Goal: Task Accomplishment & Management: Manage account settings

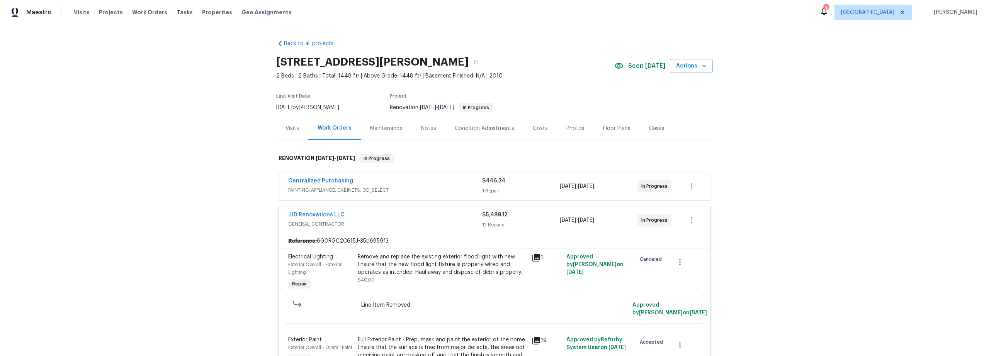
scroll to position [1321, 0]
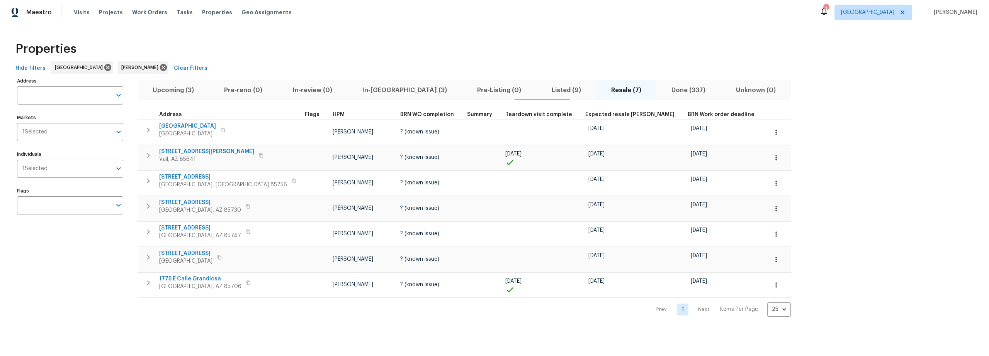
click at [175, 92] on span "Upcoming (3)" at bounding box center [173, 90] width 62 height 11
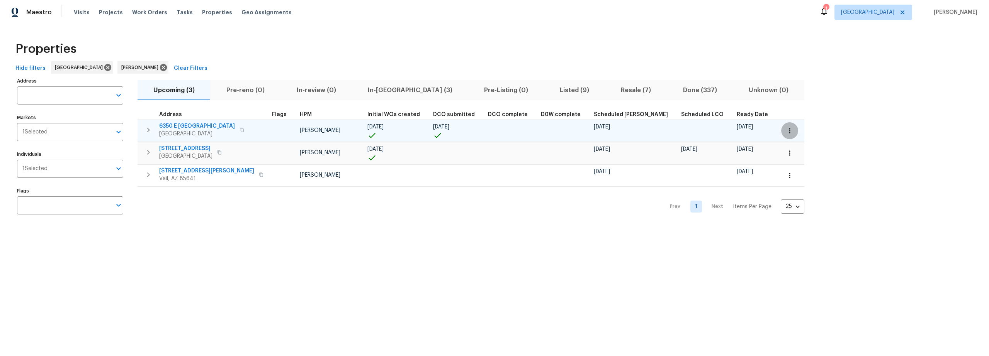
click at [785, 134] on icon "button" at bounding box center [789, 131] width 8 height 8
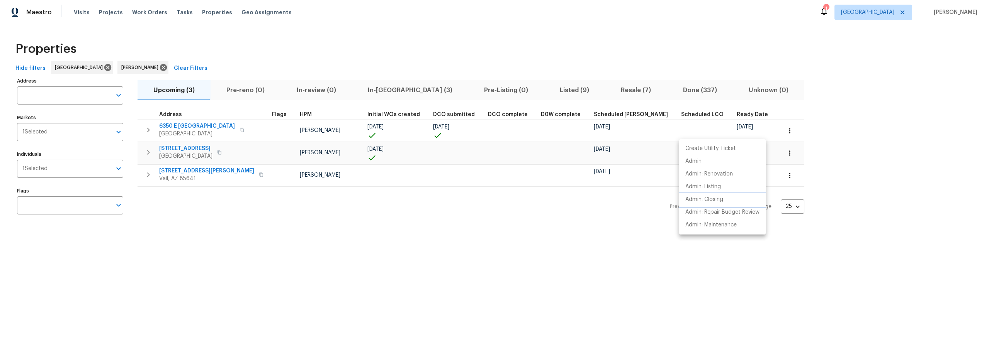
click at [714, 199] on p "Admin: Closing" at bounding box center [704, 200] width 38 height 8
click at [190, 125] on div at bounding box center [494, 178] width 989 height 356
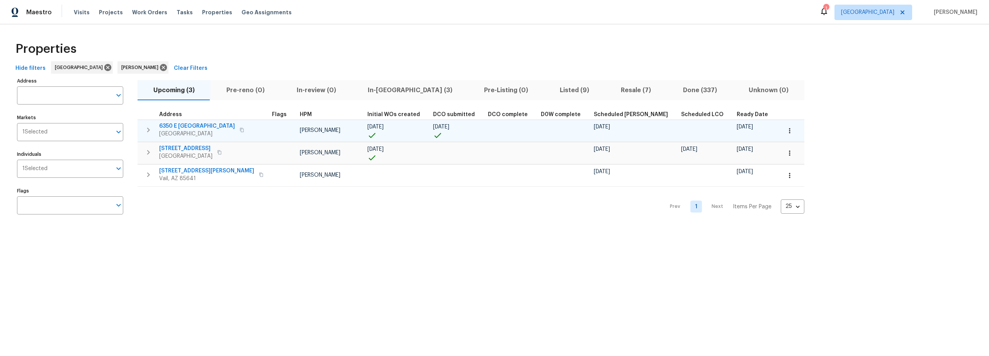
click at [192, 127] on span "6350 E Calle Orion" at bounding box center [197, 126] width 76 height 8
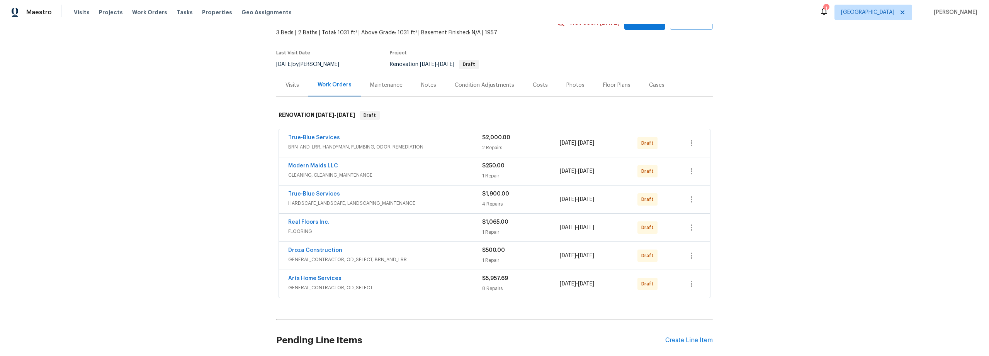
scroll to position [55, 0]
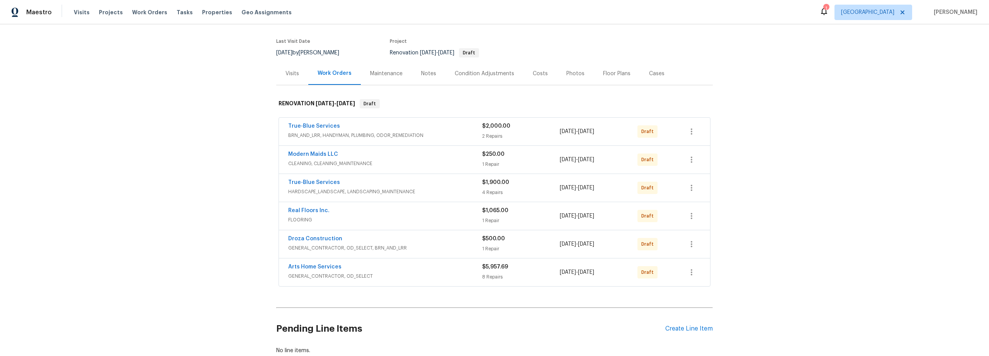
click at [519, 136] on div "2 Repairs" at bounding box center [521, 136] width 78 height 8
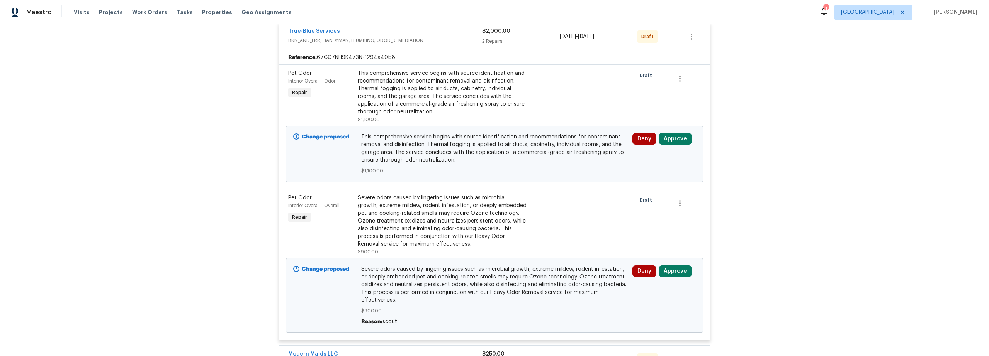
scroll to position [156, 0]
click at [144, 216] on div "Back to all projects 6350 E Calle Orion, Tucson, AZ 85710 3 Beds | 2 Baths | To…" at bounding box center [494, 190] width 989 height 332
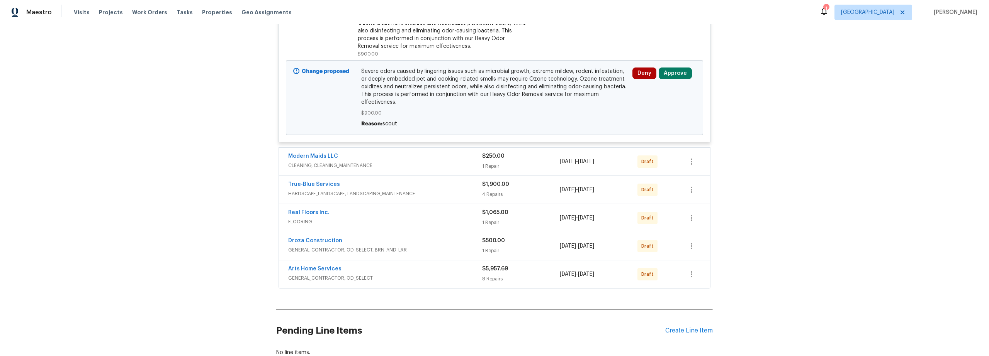
scroll to position [413, 0]
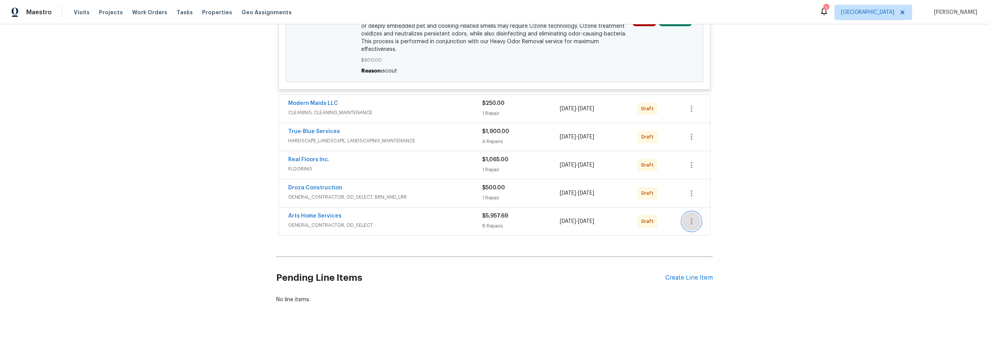
click at [682, 218] on button "button" at bounding box center [691, 221] width 19 height 19
click at [698, 217] on li "Send to Vendor" at bounding box center [720, 216] width 83 height 13
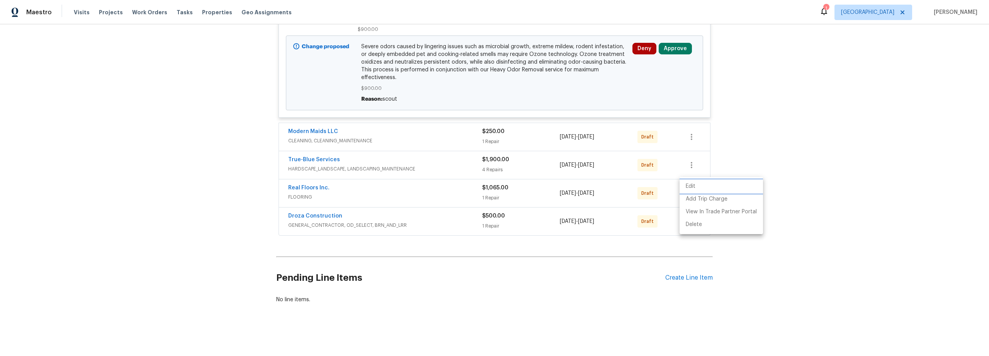
scroll to position [0, 0]
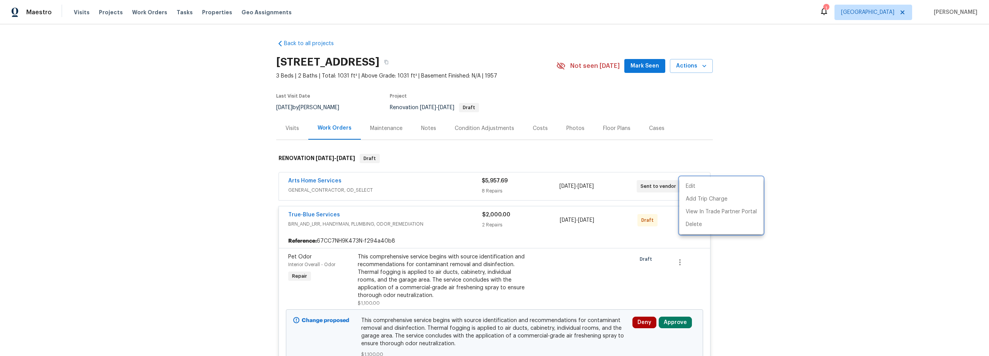
click at [745, 285] on div at bounding box center [494, 178] width 989 height 356
click at [738, 253] on div "Back to all projects 6350 E Calle Orion, Tucson, AZ 85710 3 Beds | 2 Baths | To…" at bounding box center [494, 190] width 989 height 332
click at [689, 221] on icon "button" at bounding box center [691, 220] width 9 height 9
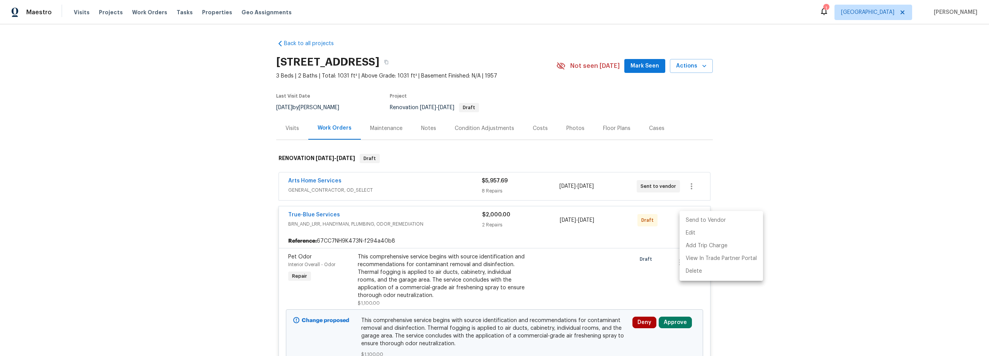
click at [692, 221] on li "Send to Vendor" at bounding box center [720, 220] width 83 height 13
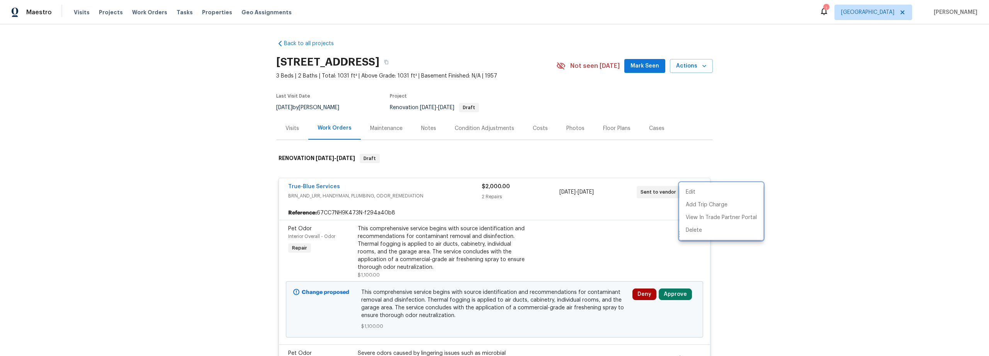
click at [766, 299] on div at bounding box center [494, 178] width 989 height 356
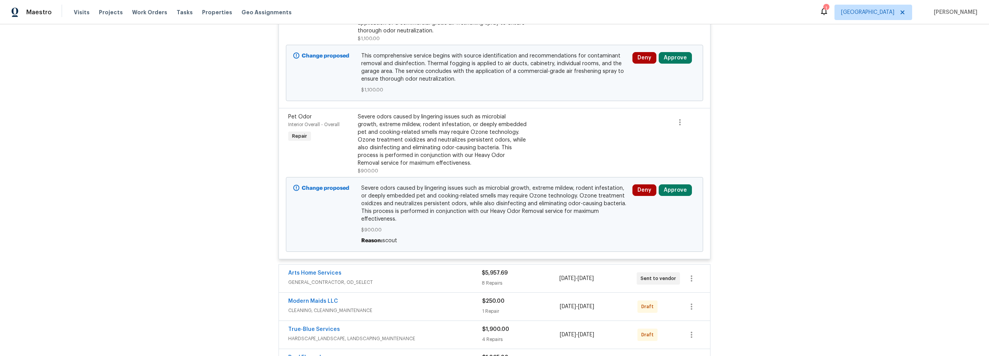
scroll to position [258, 0]
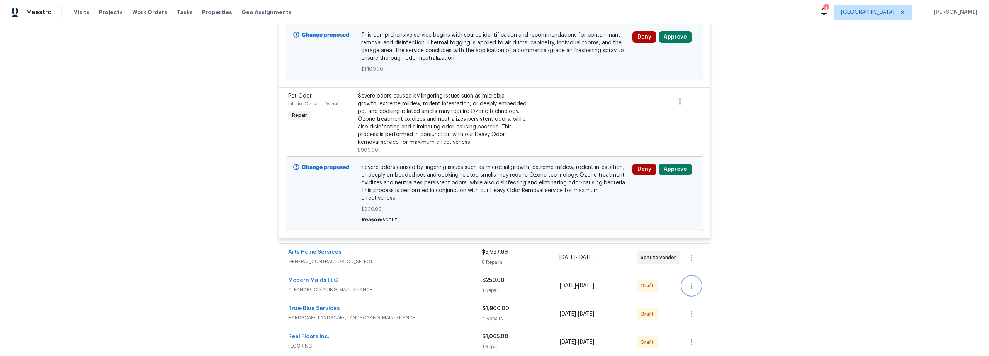
click at [690, 282] on icon "button" at bounding box center [691, 286] width 9 height 9
drag, startPoint x: 695, startPoint y: 284, endPoint x: 703, endPoint y: 285, distance: 8.5
click at [695, 284] on li "Send to Vendor" at bounding box center [720, 286] width 83 height 13
click at [818, 295] on div at bounding box center [494, 178] width 989 height 356
click at [690, 315] on icon "button" at bounding box center [691, 314] width 2 height 6
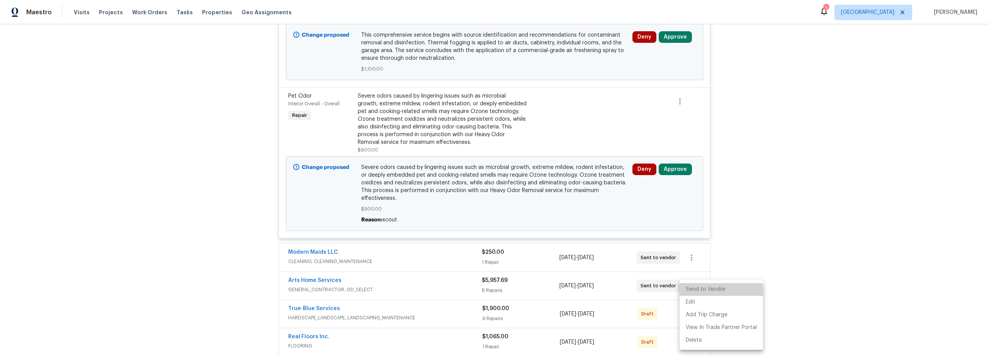
click at [705, 292] on li "Send to Vendor" at bounding box center [720, 289] width 83 height 13
click at [783, 315] on div at bounding box center [494, 178] width 989 height 356
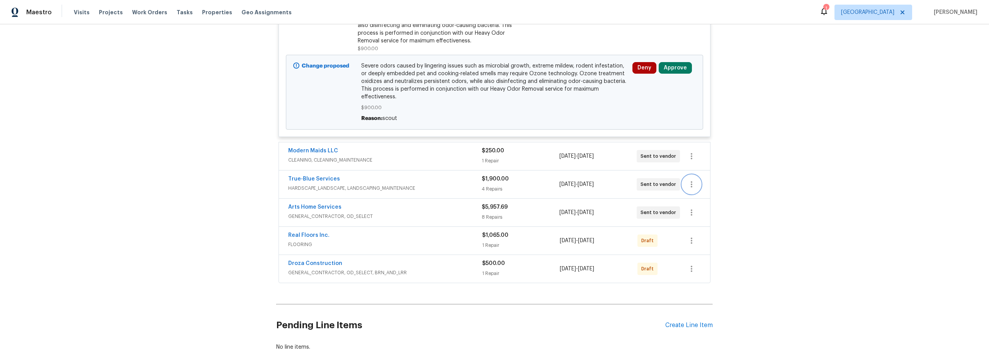
scroll to position [377, 0]
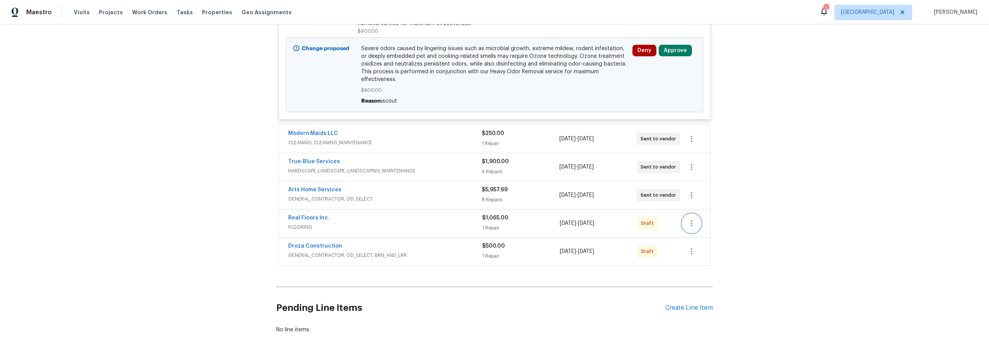
click at [683, 229] on button "button" at bounding box center [691, 223] width 19 height 19
click at [714, 228] on li "Send to Vendor" at bounding box center [720, 224] width 83 height 13
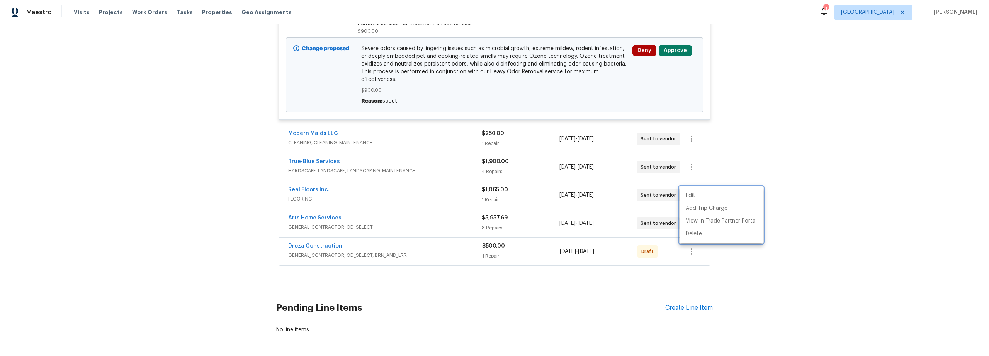
click at [690, 253] on div at bounding box center [494, 178] width 989 height 356
click at [689, 253] on icon "button" at bounding box center [691, 251] width 9 height 9
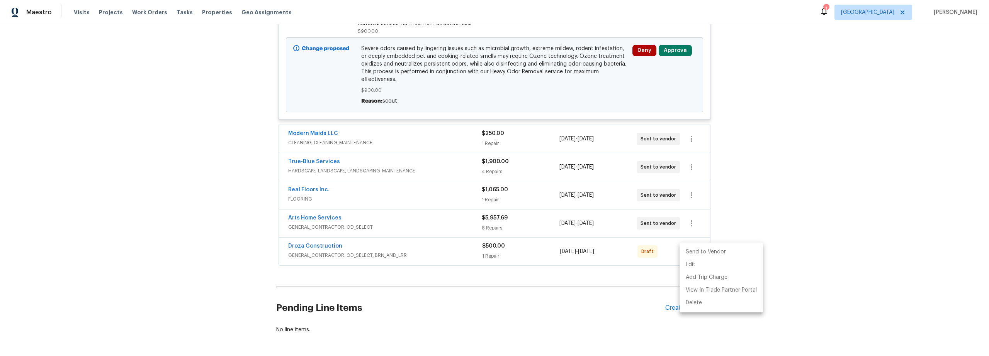
click at [717, 253] on li "Send to Vendor" at bounding box center [720, 252] width 83 height 13
click at [312, 191] on div at bounding box center [494, 178] width 989 height 356
click at [305, 191] on link "Real Floors Inc." at bounding box center [308, 189] width 41 height 5
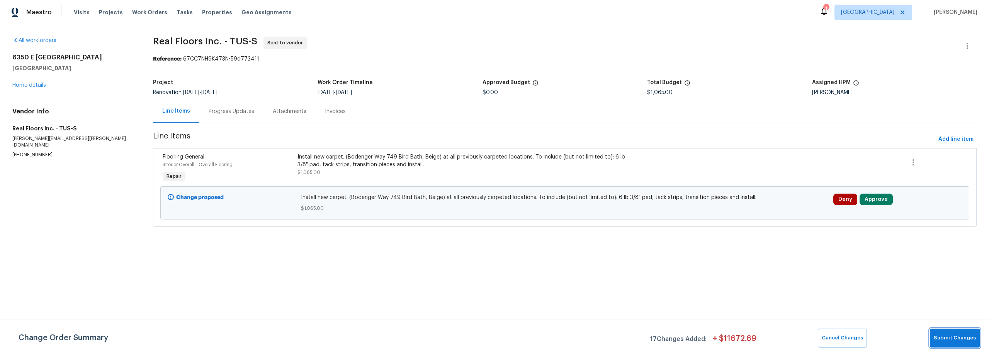
click at [961, 340] on span "Submit Changes" at bounding box center [954, 338] width 42 height 9
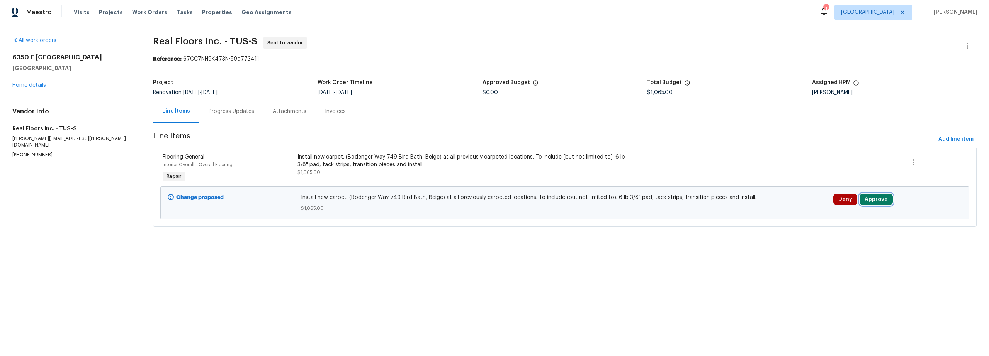
click at [871, 199] on button "Approve" at bounding box center [875, 200] width 33 height 12
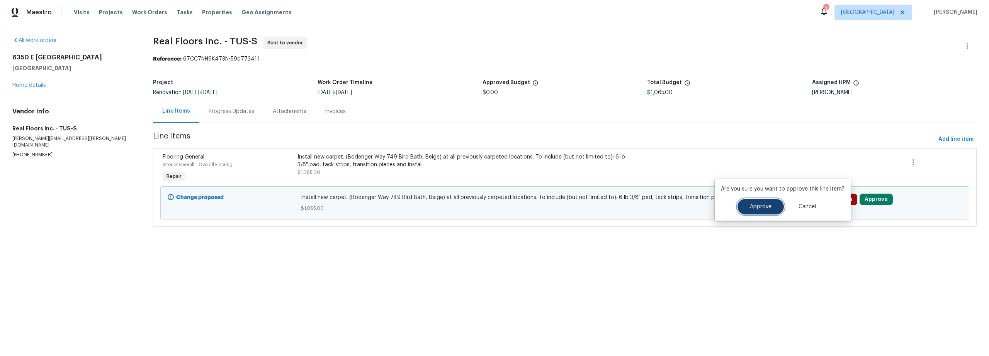
click at [775, 210] on button "Approve" at bounding box center [760, 206] width 46 height 15
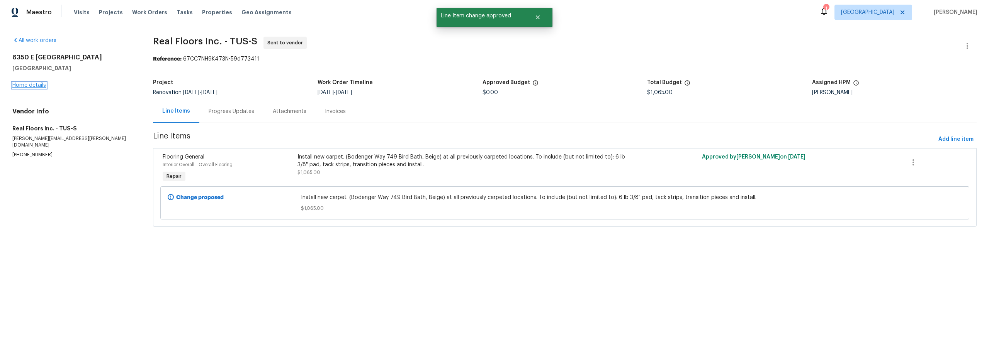
click at [44, 85] on link "Home details" at bounding box center [29, 85] width 34 height 5
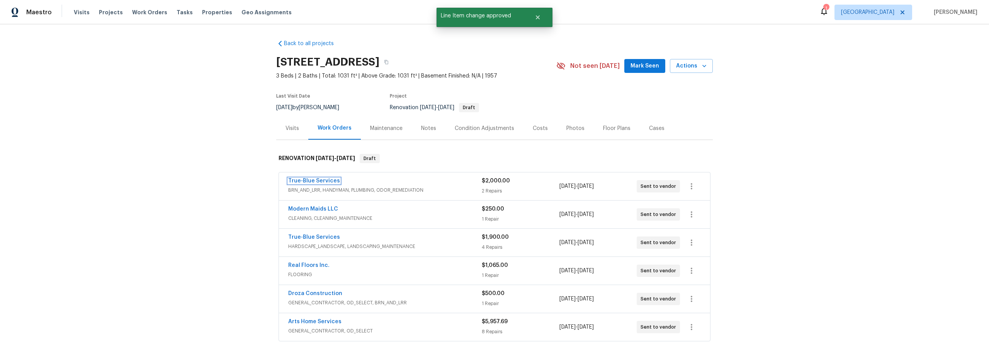
click at [309, 181] on link "True-Blue Services" at bounding box center [314, 180] width 52 height 5
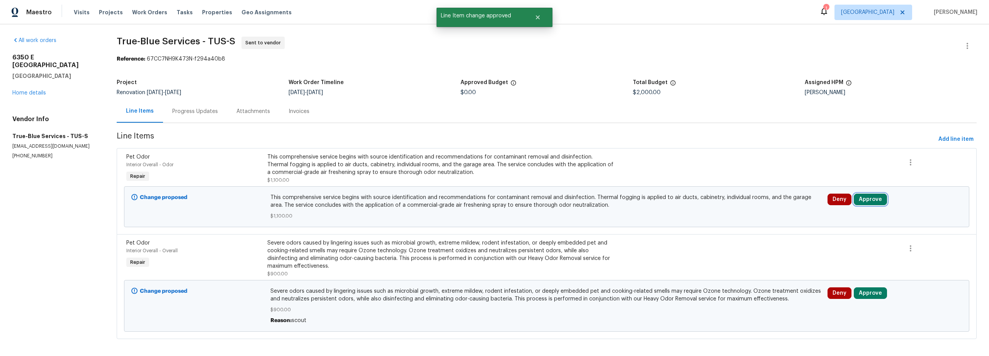
click at [869, 201] on button "Approve" at bounding box center [869, 200] width 33 height 12
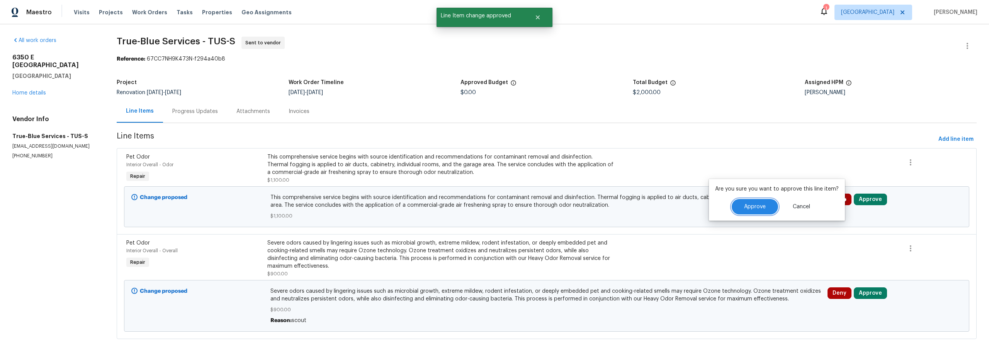
click at [752, 207] on span "Approve" at bounding box center [755, 207] width 22 height 6
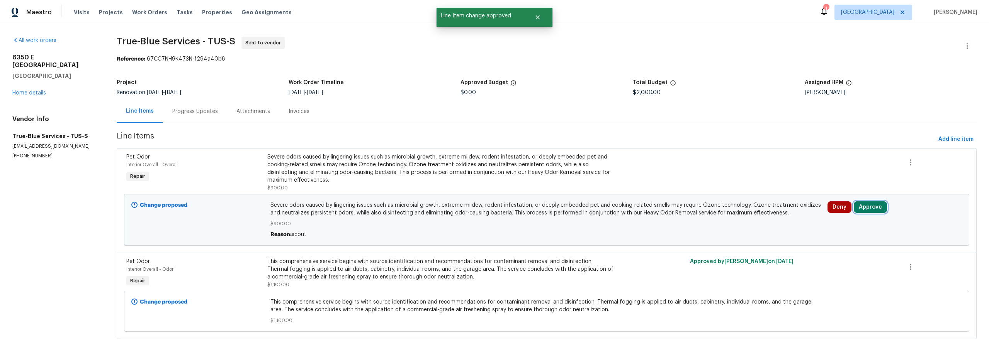
drag, startPoint x: 863, startPoint y: 208, endPoint x: 844, endPoint y: 205, distance: 19.1
click at [863, 208] on button "Approve" at bounding box center [869, 208] width 33 height 12
click at [740, 216] on button "Approve" at bounding box center [754, 214] width 46 height 15
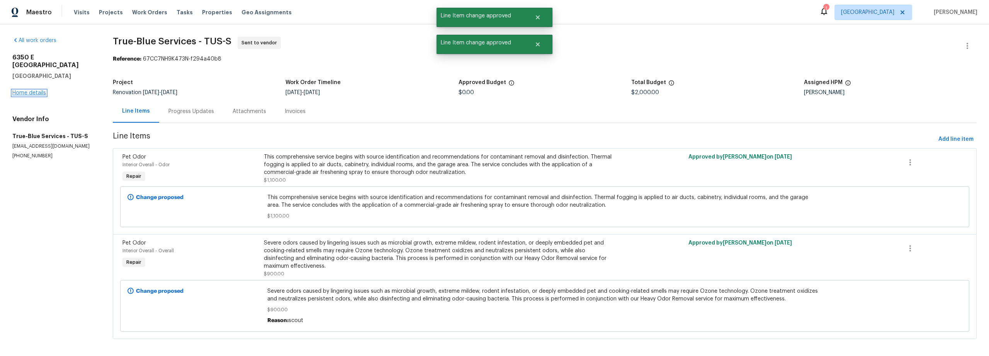
click at [31, 90] on link "Home details" at bounding box center [29, 92] width 34 height 5
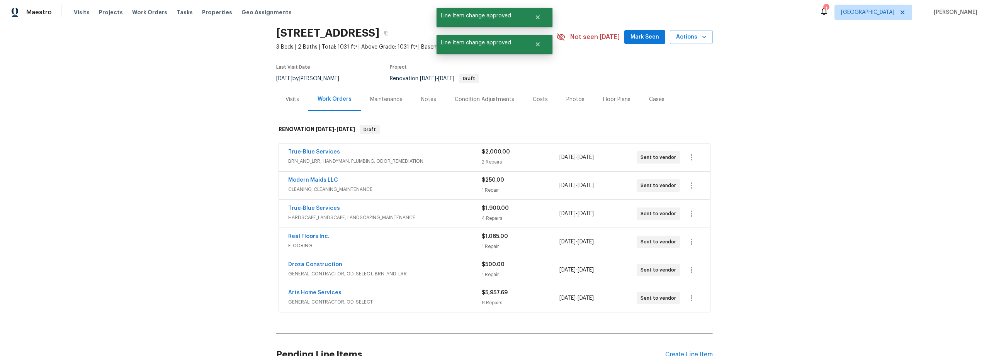
scroll to position [45, 0]
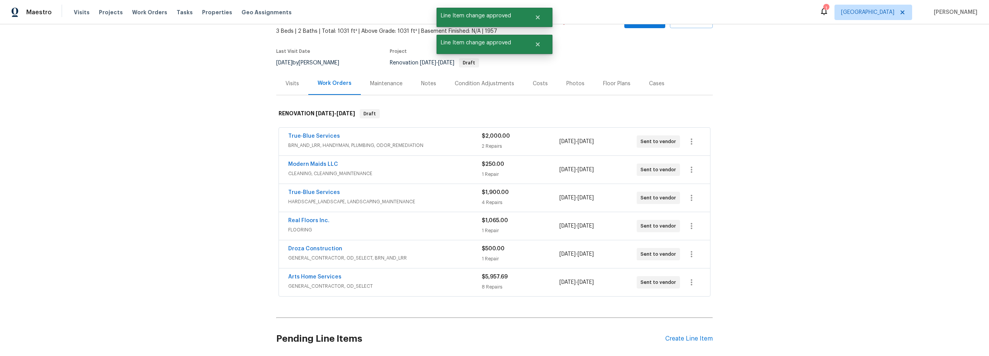
click at [421, 200] on span "HARDSCAPE_LANDSCAPE, LANDSCAPING_MAINTENANCE" at bounding box center [384, 202] width 193 height 8
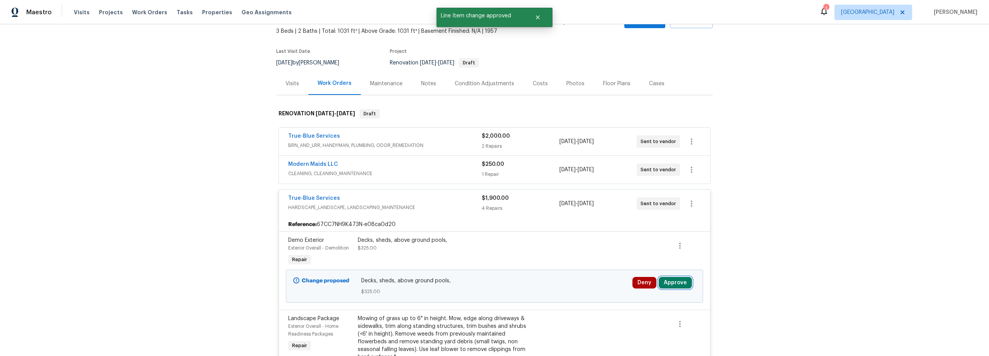
click at [683, 282] on button "Approve" at bounding box center [674, 283] width 33 height 12
click at [658, 258] on span "Approve" at bounding box center [650, 258] width 22 height 6
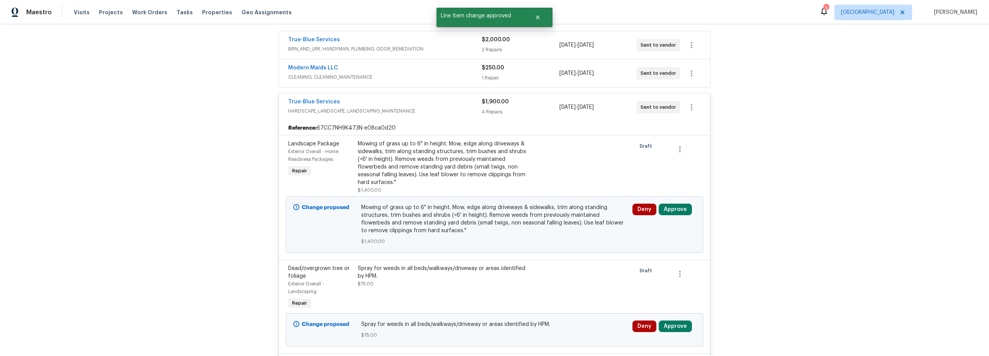
scroll to position [161, 0]
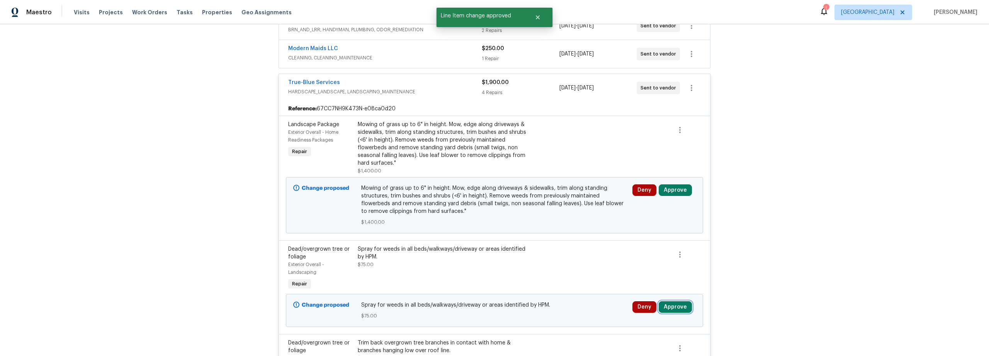
click at [676, 305] on button "Approve" at bounding box center [674, 308] width 33 height 12
click at [637, 284] on button "Approve" at bounding box center [650, 281] width 46 height 15
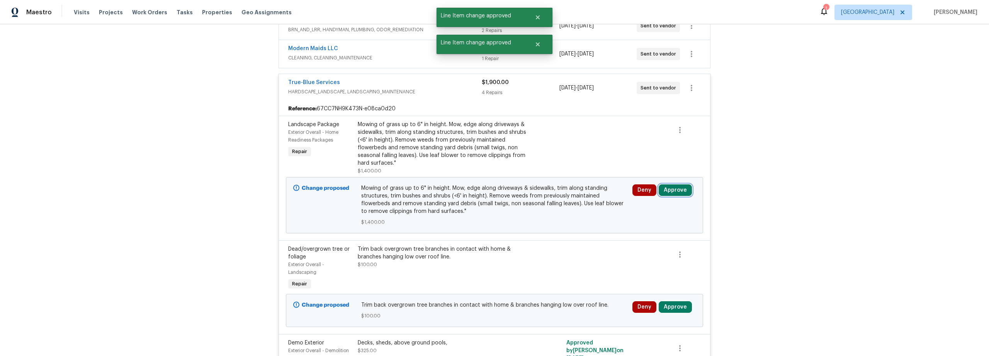
click at [674, 194] on button "Approve" at bounding box center [674, 191] width 33 height 12
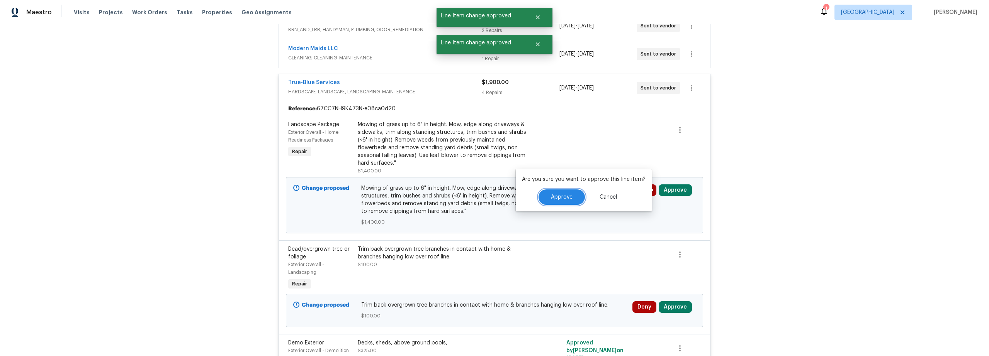
click at [567, 198] on span "Approve" at bounding box center [562, 198] width 22 height 6
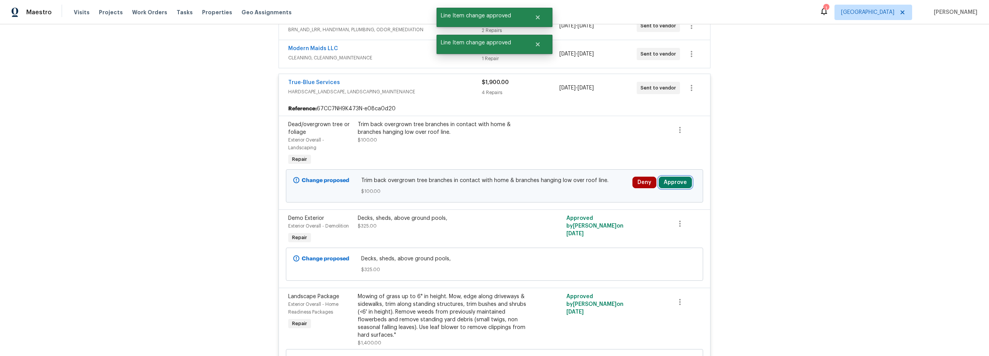
click at [673, 184] on button "Approve" at bounding box center [674, 183] width 33 height 12
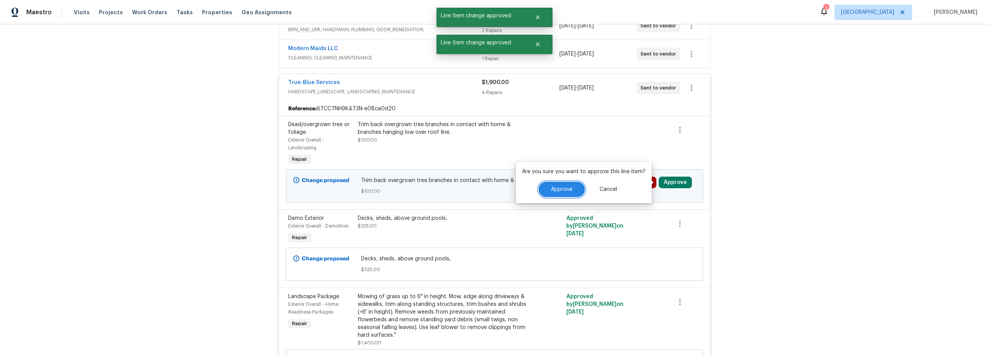
click at [562, 194] on button "Approve" at bounding box center [561, 189] width 46 height 15
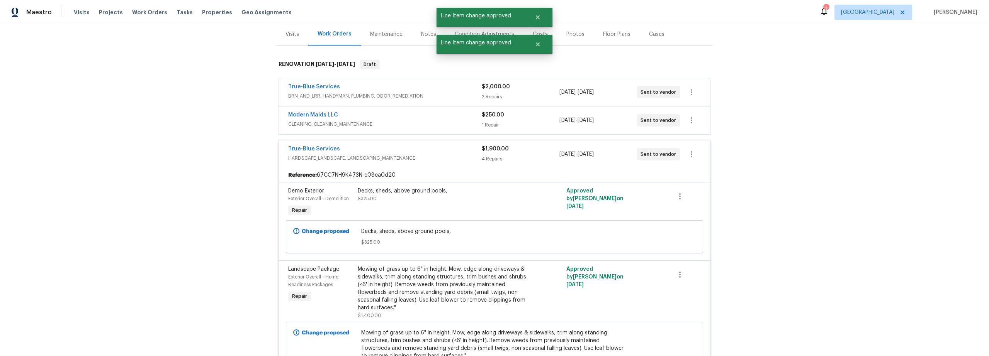
scroll to position [46, 0]
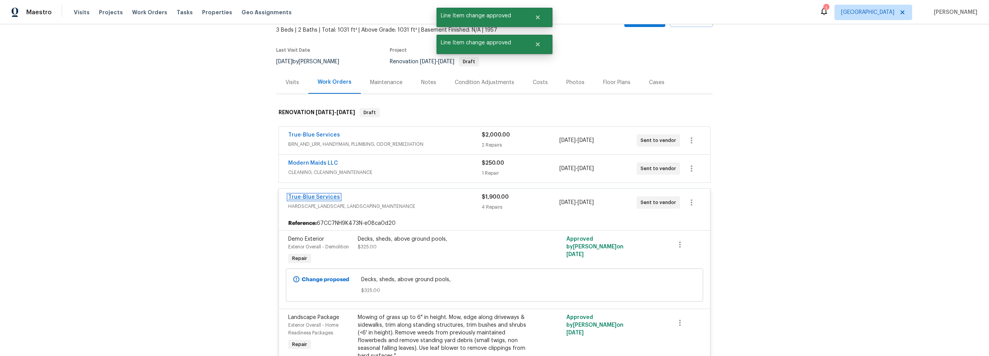
click at [324, 195] on link "True-Blue Services" at bounding box center [314, 197] width 52 height 5
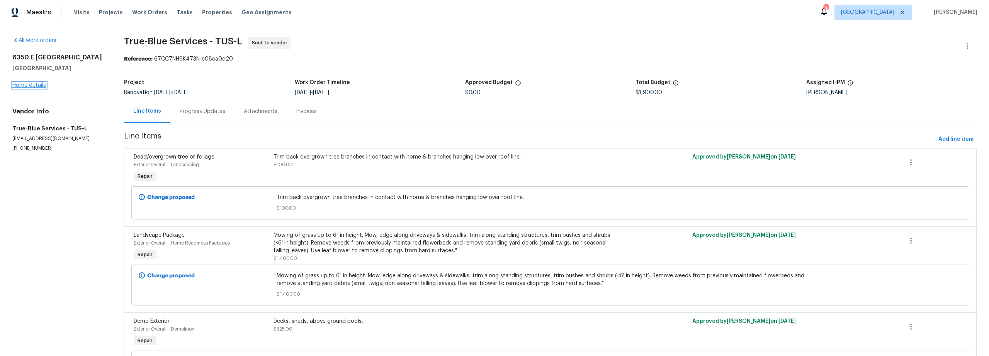
click at [39, 84] on link "Home details" at bounding box center [29, 85] width 34 height 5
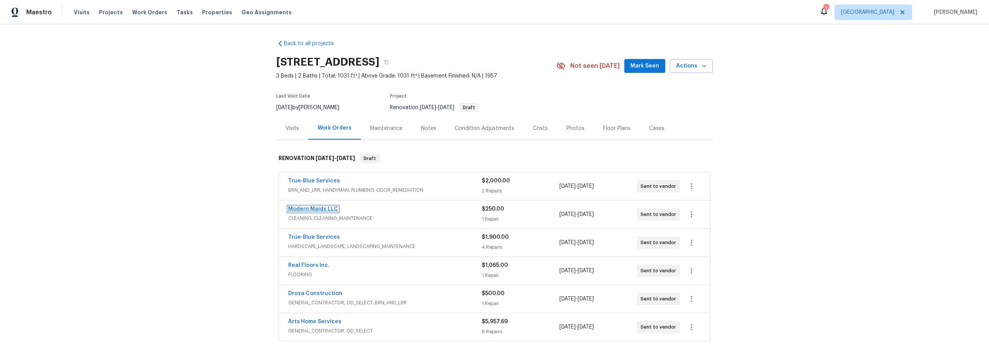
click at [315, 209] on link "Modern Maids LLC" at bounding box center [313, 209] width 50 height 5
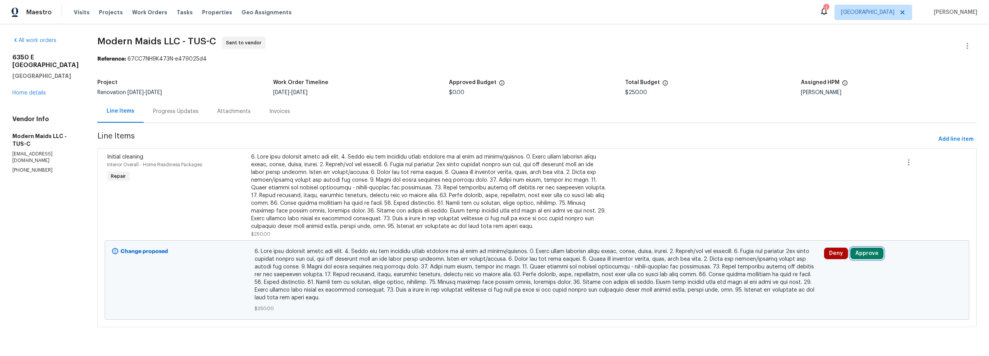
click at [865, 257] on button "Approve" at bounding box center [866, 254] width 33 height 12
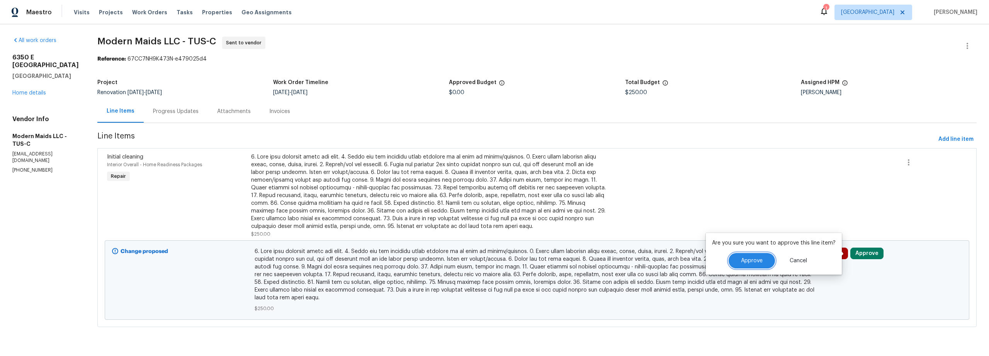
drag, startPoint x: 744, startPoint y: 260, endPoint x: 710, endPoint y: 259, distance: 33.6
click at [741, 260] on span "Approve" at bounding box center [752, 261] width 22 height 6
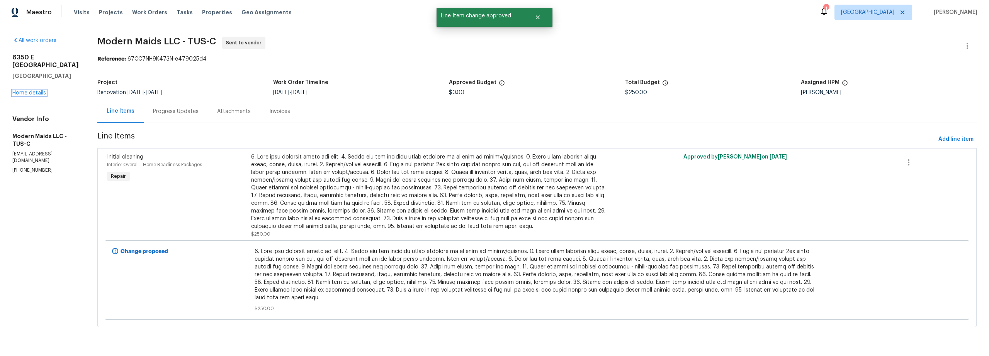
click at [40, 90] on link "Home details" at bounding box center [29, 92] width 34 height 5
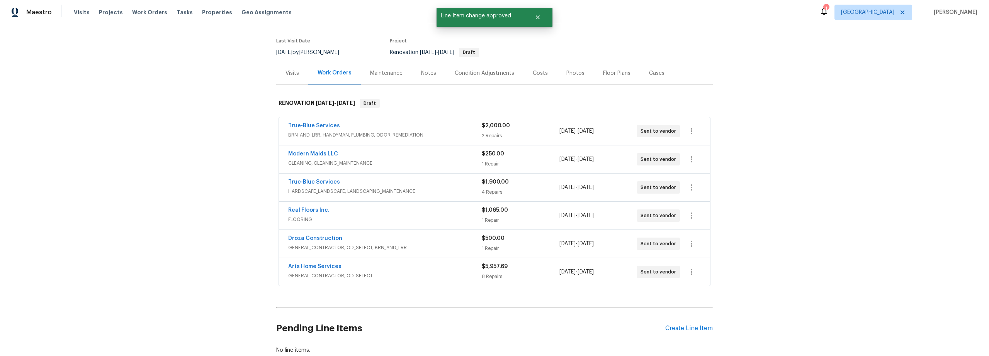
scroll to position [56, 0]
click at [318, 238] on link "Droza Construction" at bounding box center [315, 238] width 54 height 5
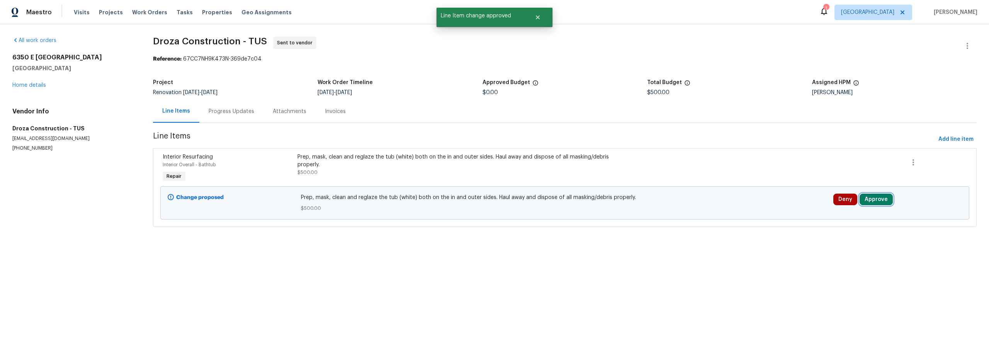
drag, startPoint x: 876, startPoint y: 202, endPoint x: 871, endPoint y: 202, distance: 5.0
click at [876, 202] on button "Approve" at bounding box center [875, 200] width 33 height 12
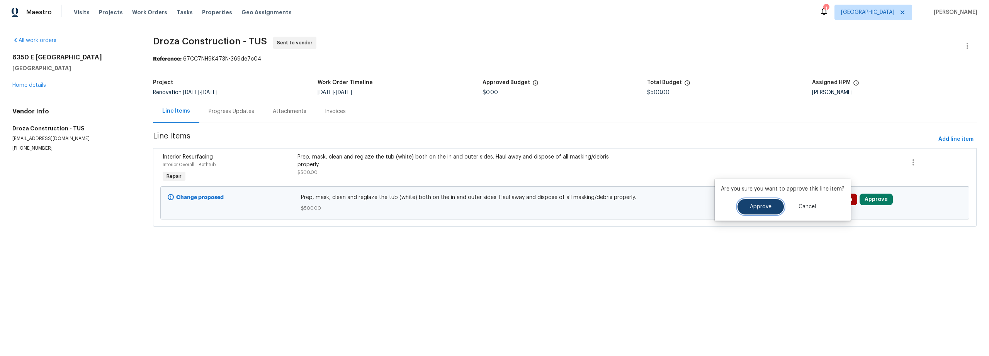
click at [755, 210] on button "Approve" at bounding box center [760, 206] width 46 height 15
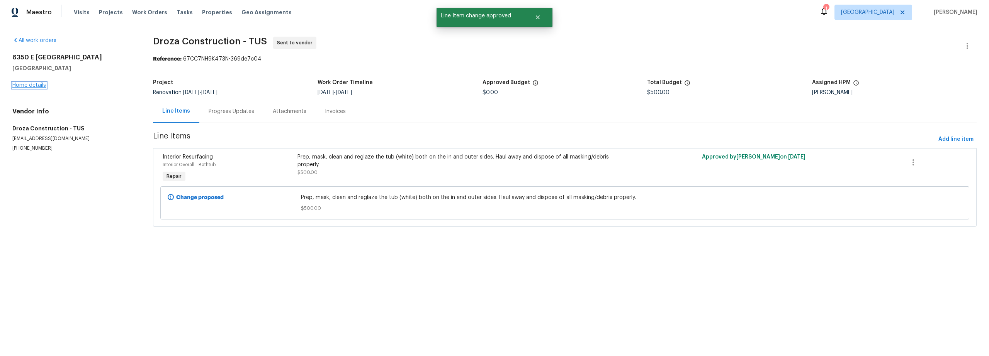
click at [34, 86] on link "Home details" at bounding box center [29, 85] width 34 height 5
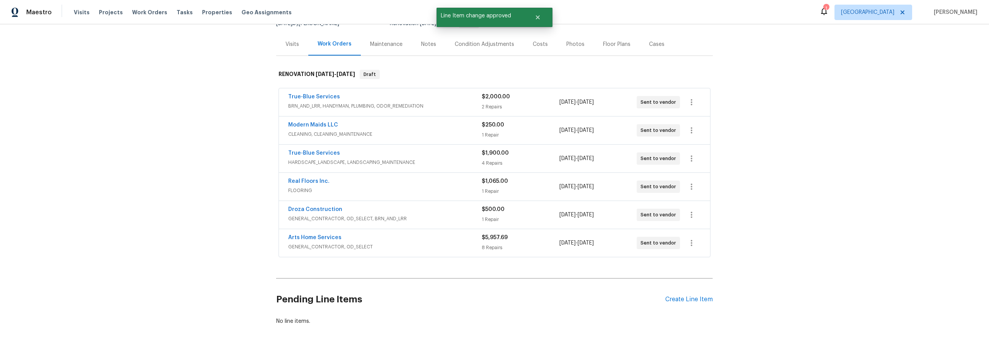
scroll to position [108, 0]
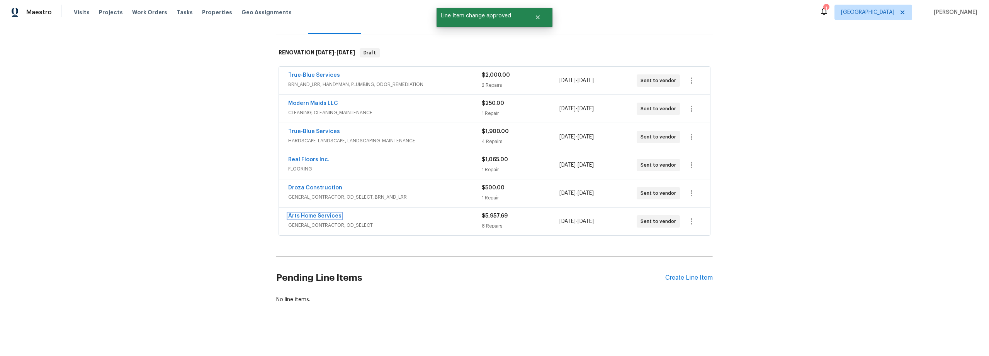
click at [325, 214] on link "Arts Home Services" at bounding box center [314, 216] width 53 height 5
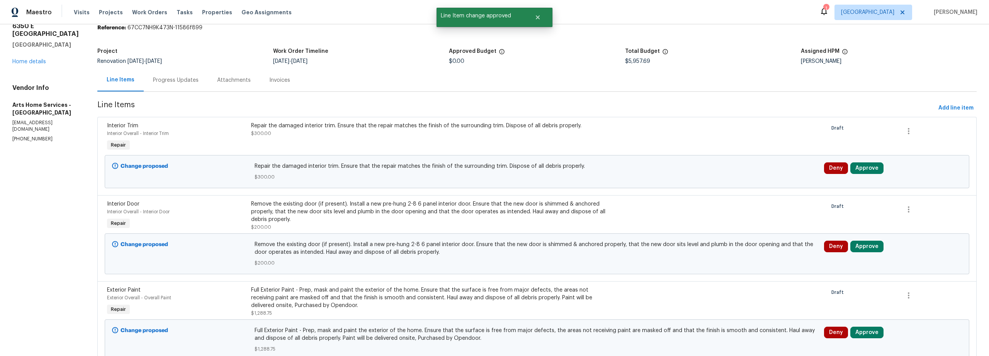
scroll to position [33, 0]
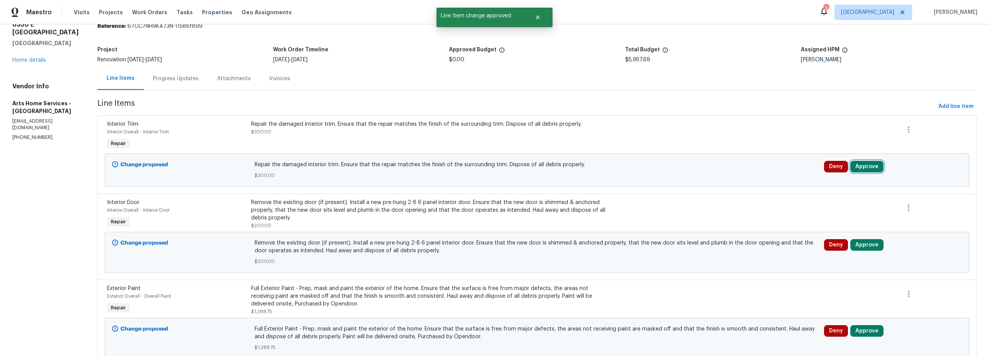
click at [855, 172] on button "Approve" at bounding box center [866, 167] width 33 height 12
click at [754, 176] on span "Approve" at bounding box center [751, 174] width 22 height 6
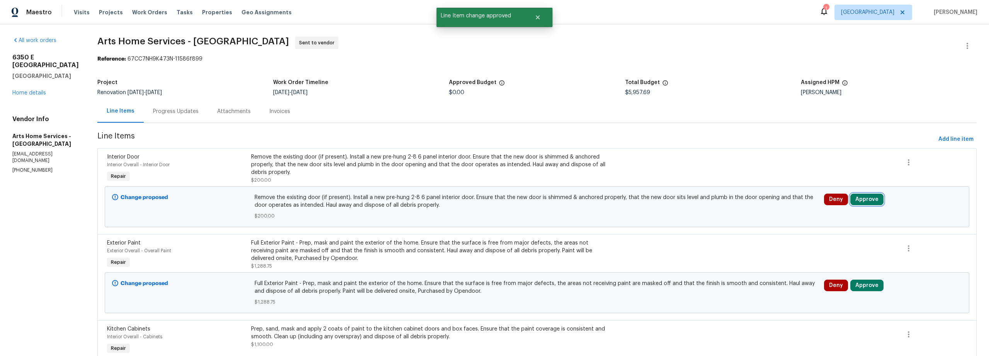
click at [857, 197] on button "Approve" at bounding box center [866, 200] width 33 height 12
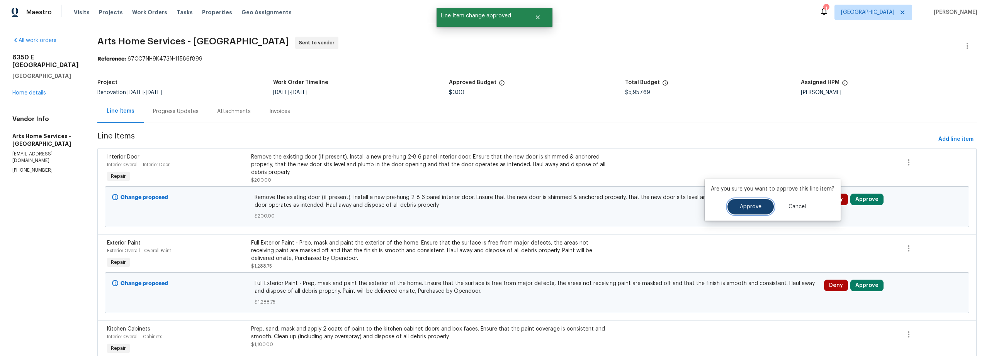
click at [747, 206] on span "Approve" at bounding box center [751, 207] width 22 height 6
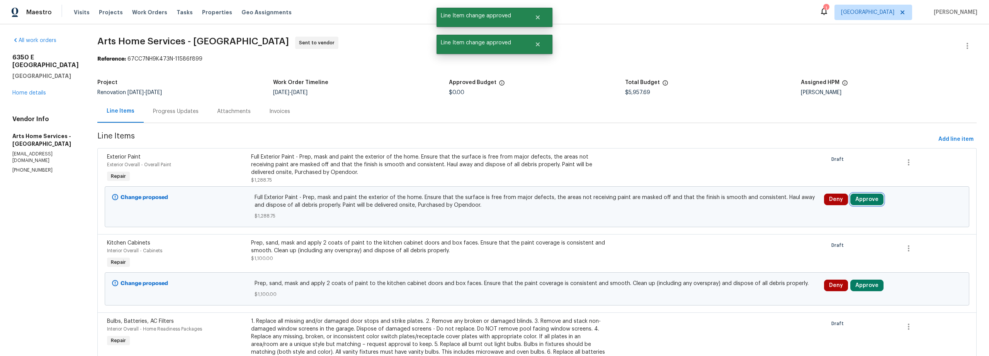
drag, startPoint x: 858, startPoint y: 197, endPoint x: 855, endPoint y: 199, distance: 4.0
click at [858, 197] on button "Approve" at bounding box center [866, 200] width 33 height 12
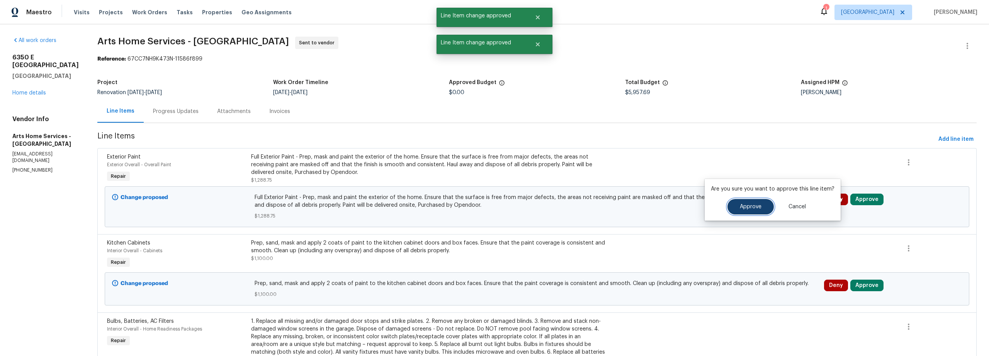
click at [760, 209] on button "Approve" at bounding box center [750, 206] width 46 height 15
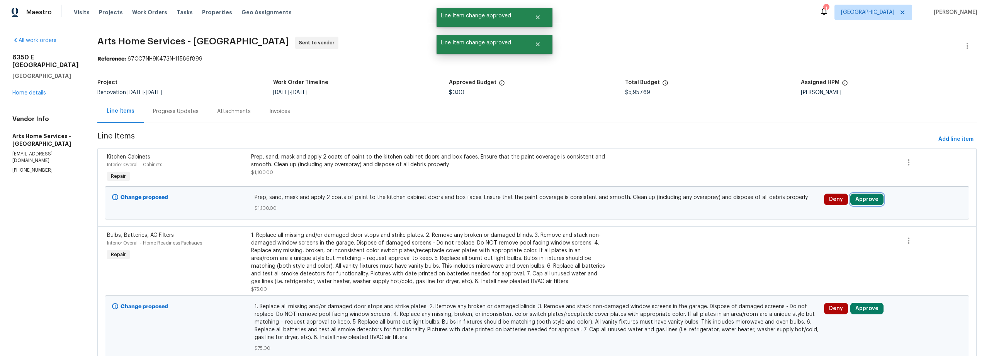
click at [865, 199] on button "Approve" at bounding box center [866, 200] width 33 height 12
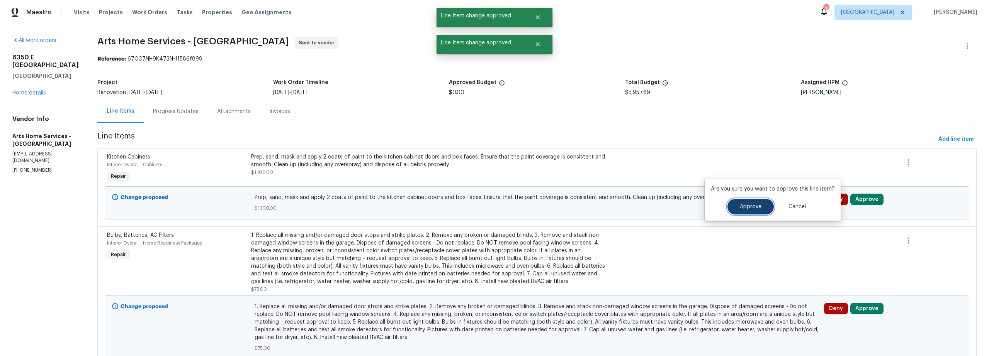
click at [757, 214] on button "Approve" at bounding box center [750, 206] width 46 height 15
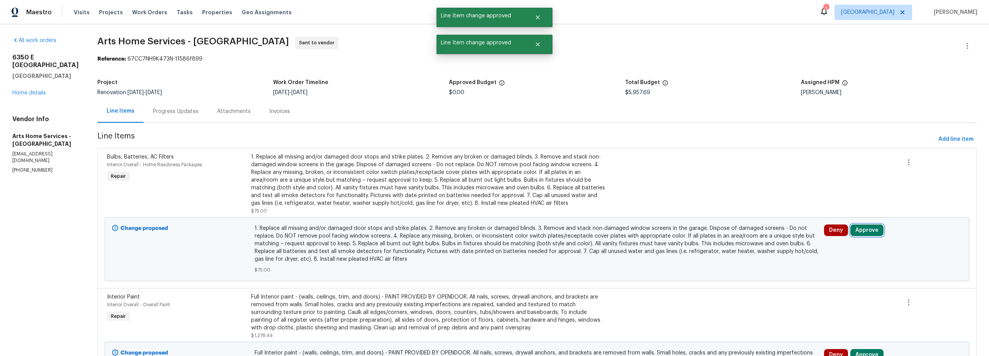
click at [867, 235] on button "Approve" at bounding box center [866, 231] width 33 height 12
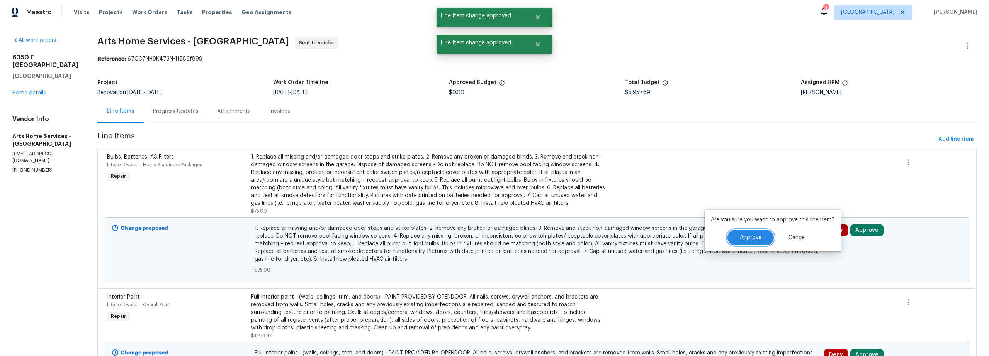
click at [763, 238] on button "Approve" at bounding box center [750, 237] width 46 height 15
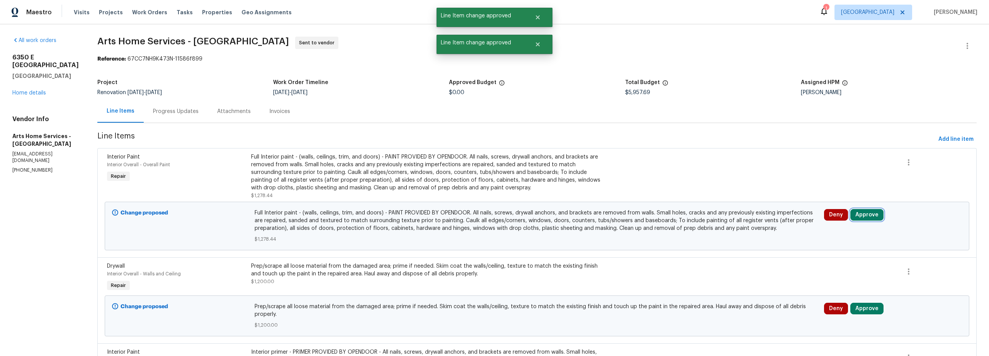
click at [857, 217] on button "Approve" at bounding box center [866, 215] width 33 height 12
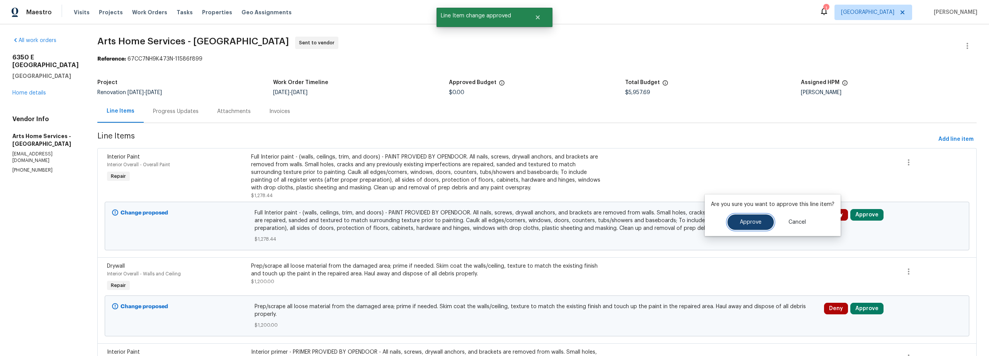
click at [742, 223] on span "Approve" at bounding box center [751, 223] width 22 height 6
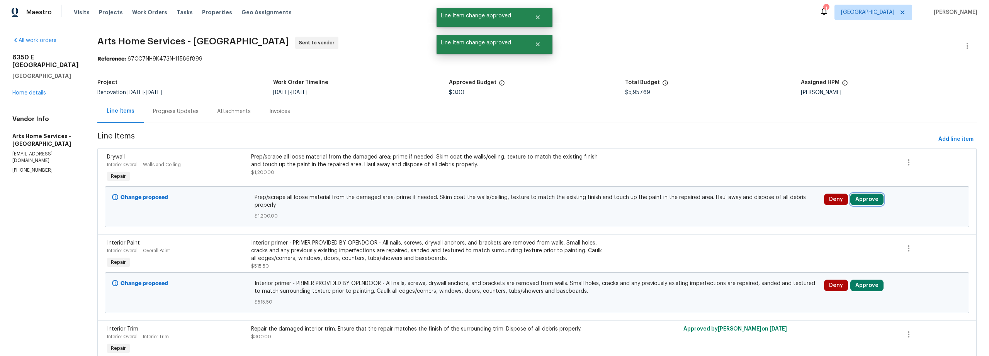
click at [861, 205] on button "Approve" at bounding box center [866, 200] width 33 height 12
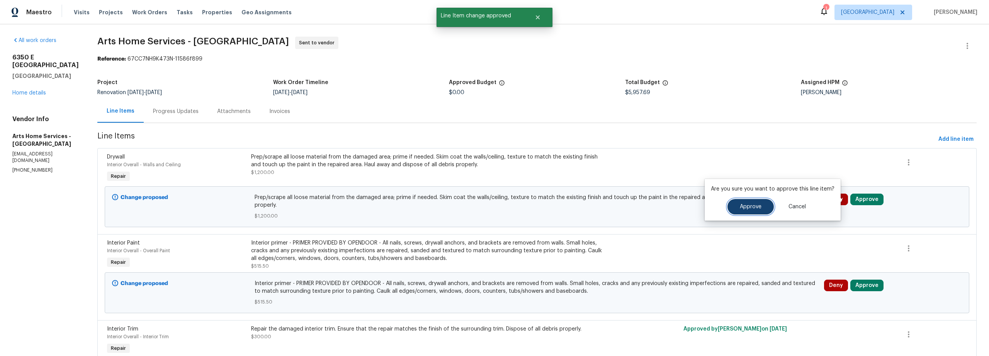
click at [760, 214] on button "Approve" at bounding box center [750, 206] width 46 height 15
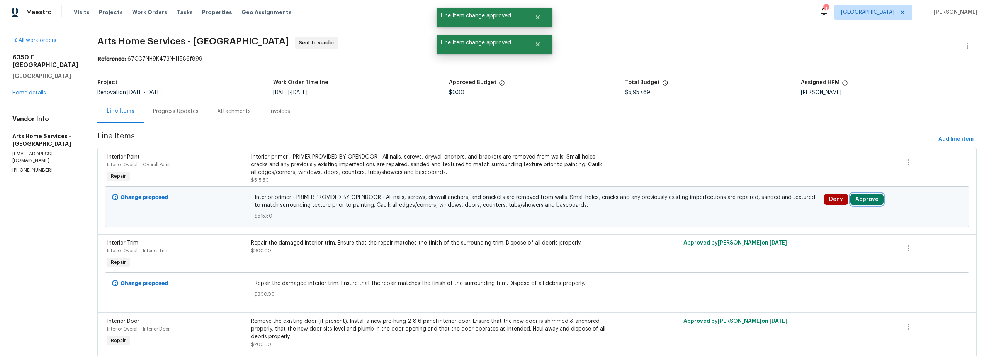
click at [853, 202] on button "Approve" at bounding box center [866, 200] width 33 height 12
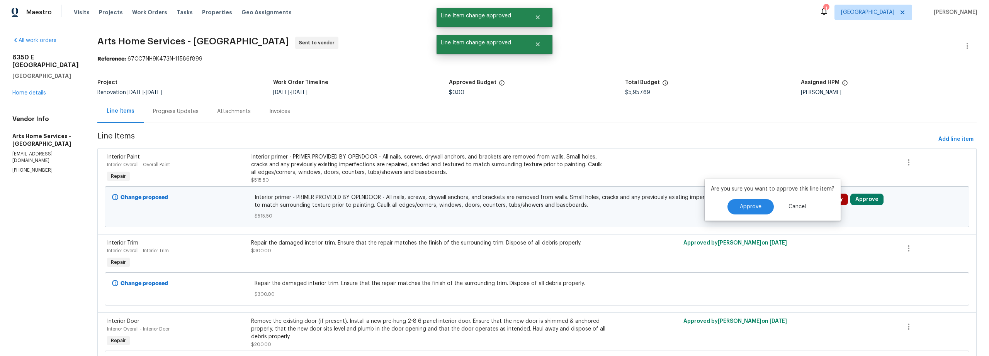
click at [760, 215] on div "Are you sure you want to approve this line item? Approve Cancel" at bounding box center [772, 200] width 136 height 42
click at [753, 211] on button "Approve" at bounding box center [750, 206] width 46 height 15
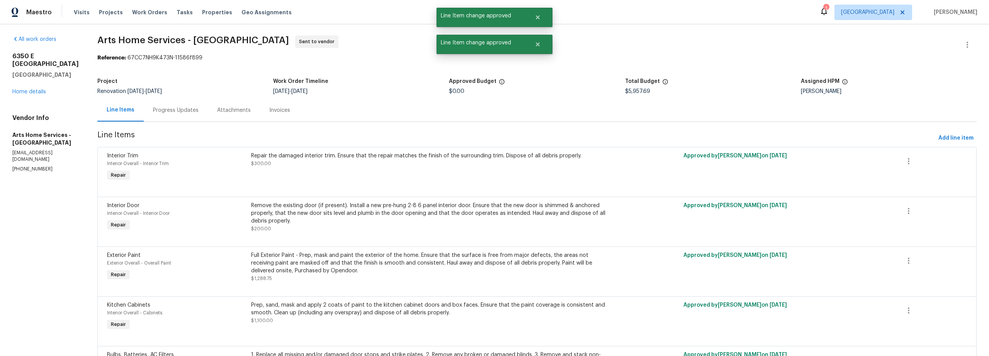
scroll to position [2, 0]
click at [37, 89] on link "Home details" at bounding box center [29, 91] width 34 height 5
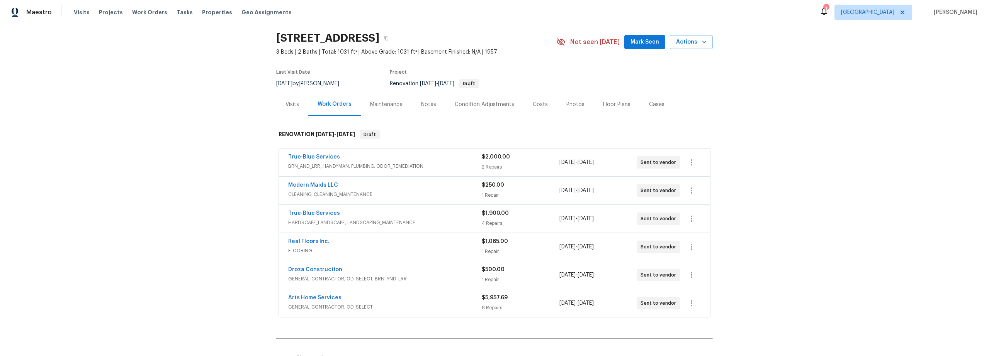
scroll to position [37, 0]
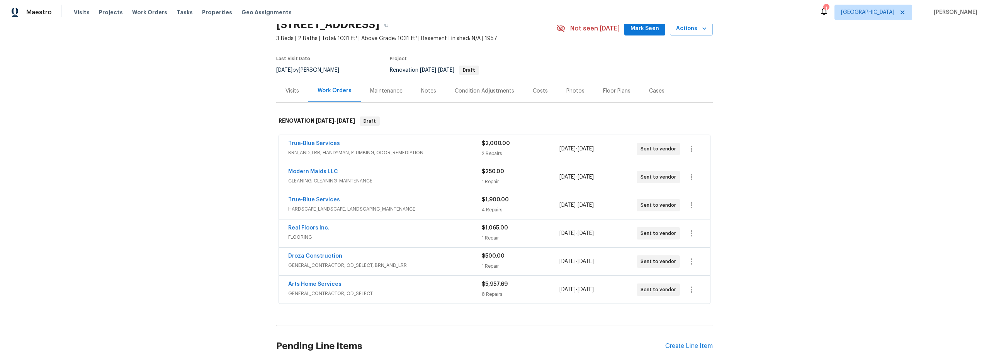
click at [452, 208] on span "HARDSCAPE_LANDSCAPE, LANDSCAPING_MAINTENANCE" at bounding box center [384, 209] width 193 height 8
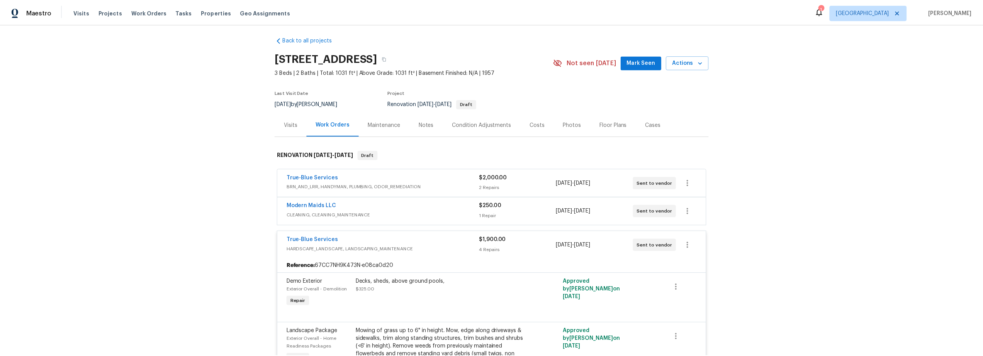
scroll to position [0, 0]
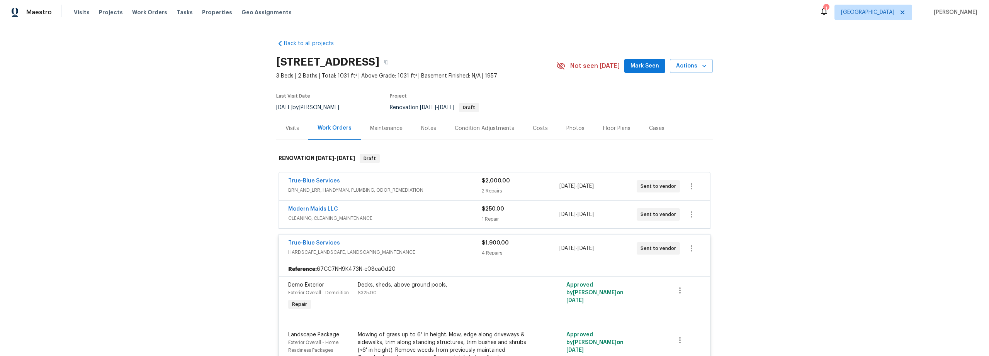
click at [426, 129] on div "Notes" at bounding box center [428, 129] width 15 height 8
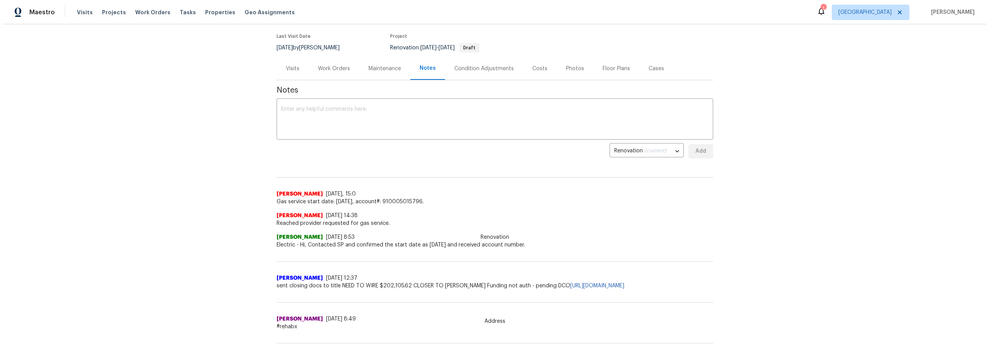
scroll to position [59, 0]
click at [533, 71] on div "Costs" at bounding box center [536, 69] width 15 height 8
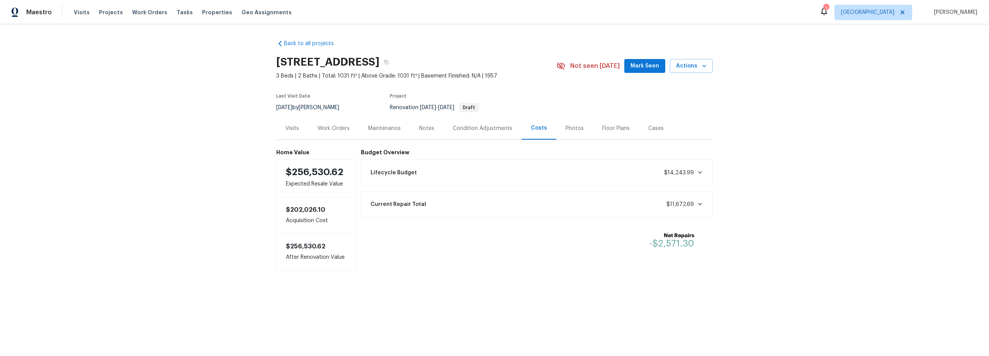
click at [472, 131] on div "Condition Adjustments" at bounding box center [482, 129] width 59 height 8
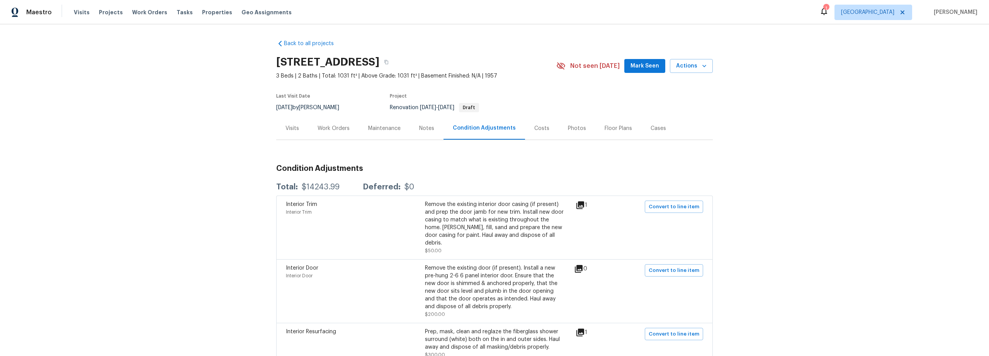
click at [538, 122] on div "Costs" at bounding box center [542, 128] width 34 height 23
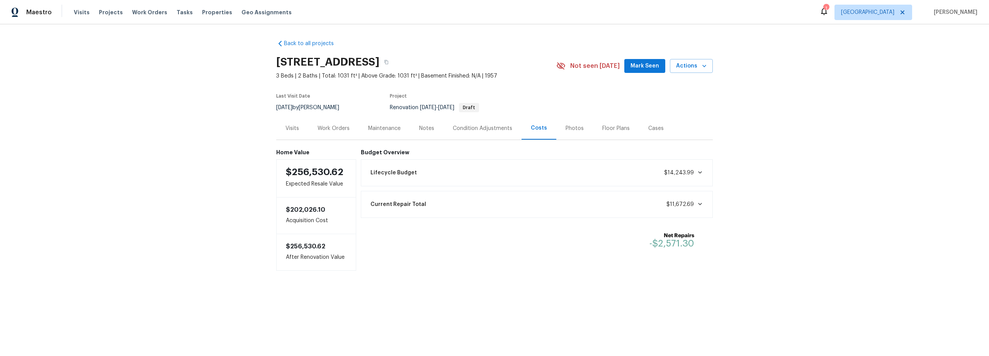
click at [336, 129] on div "Work Orders" at bounding box center [333, 129] width 32 height 8
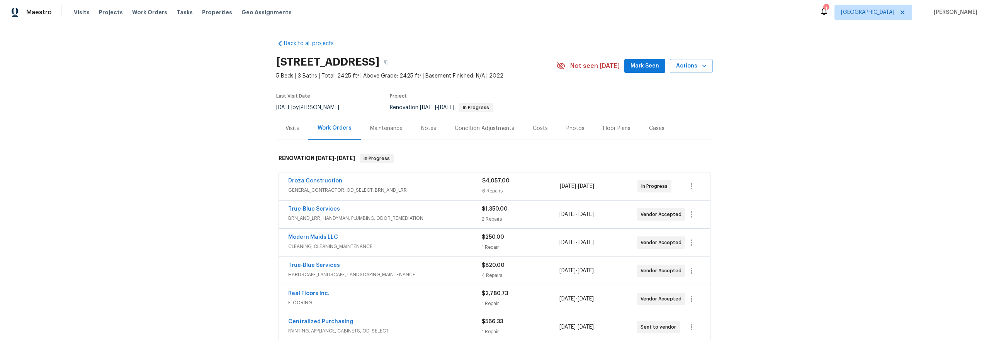
drag, startPoint x: 358, startPoint y: 185, endPoint x: 363, endPoint y: 188, distance: 6.4
click at [358, 185] on div "Droza Construction" at bounding box center [385, 181] width 194 height 9
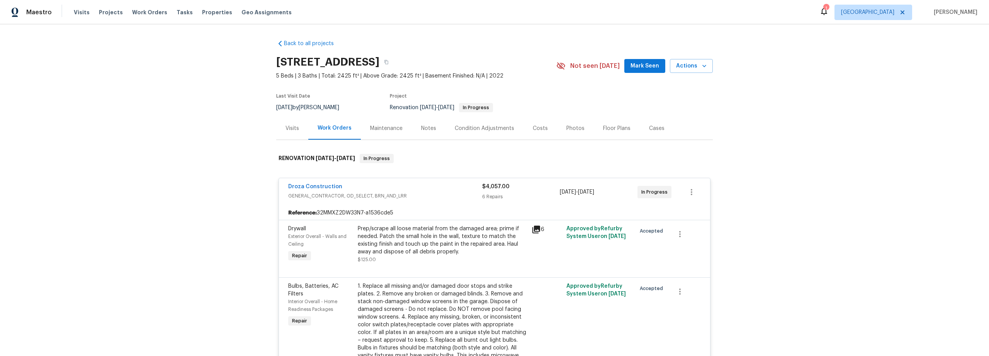
click at [212, 180] on div "Back to all projects 5051 E Wash Overlook Dr, Tucson, AZ 85706 5 Beds | 3 Baths…" at bounding box center [494, 190] width 989 height 332
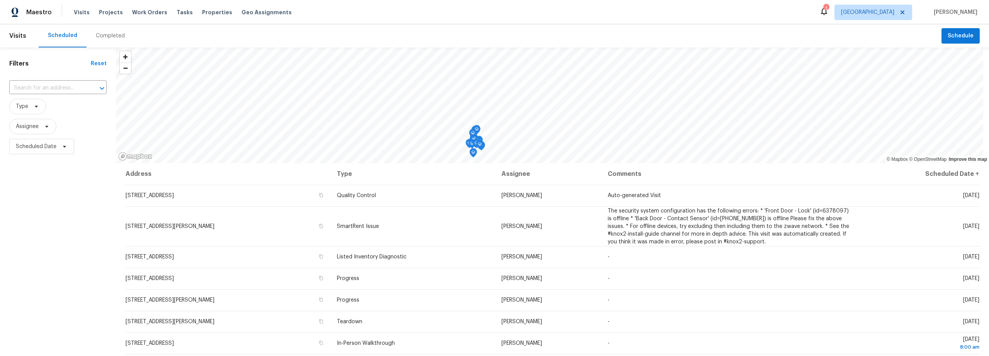
scroll to position [98, 0]
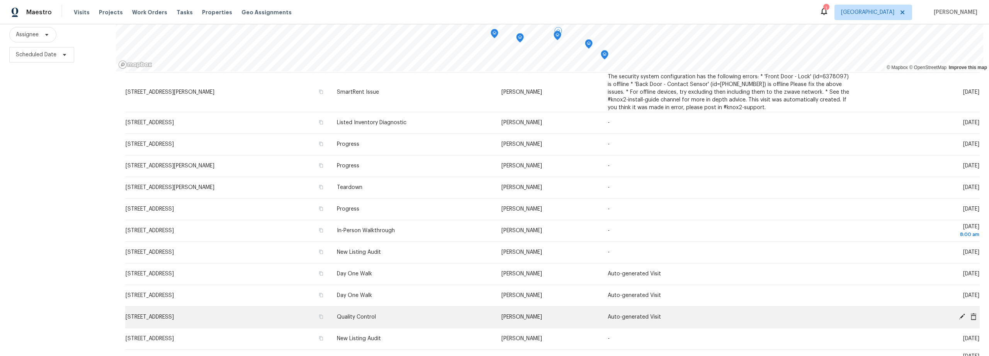
scroll to position [58, 0]
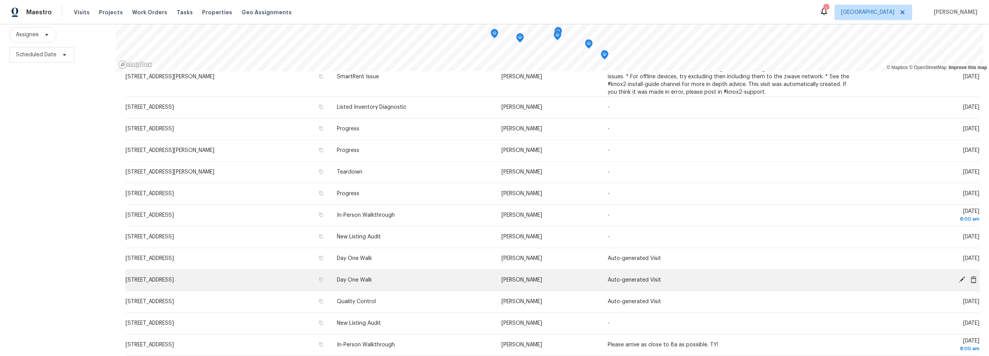
click at [958, 277] on icon at bounding box center [961, 280] width 7 height 7
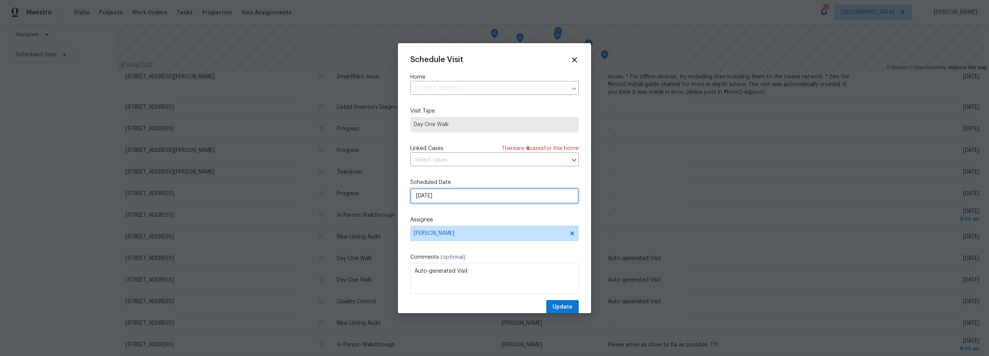
click at [454, 202] on input "[DATE]" at bounding box center [494, 195] width 168 height 15
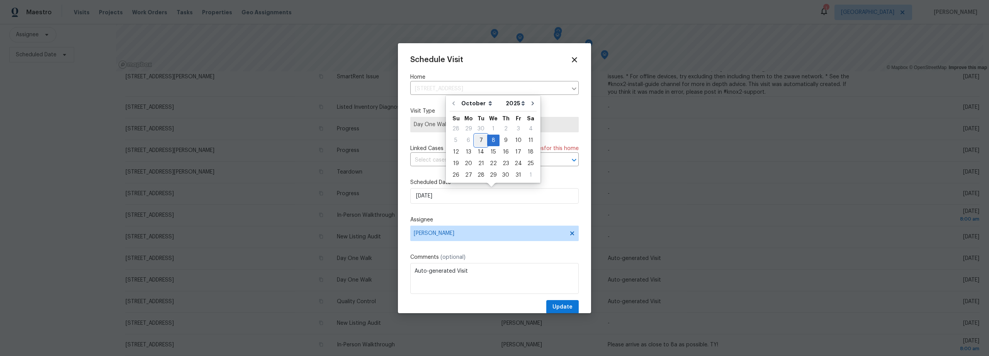
click at [481, 141] on div "7" at bounding box center [481, 140] width 12 height 11
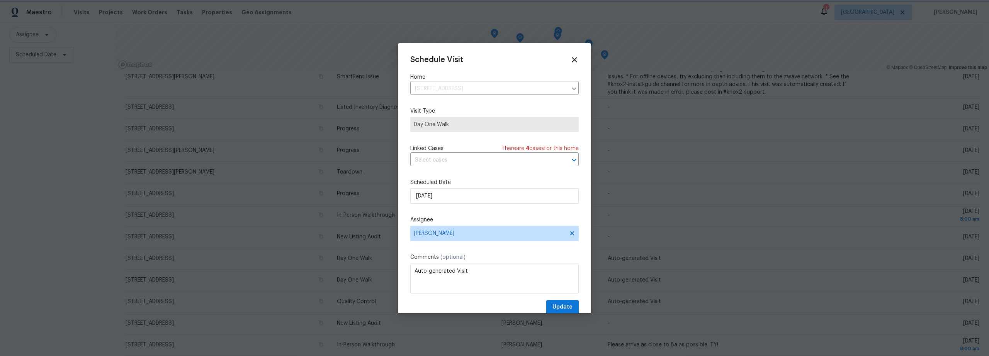
type input "10/7/2025"
click at [556, 304] on span "Update" at bounding box center [562, 308] width 20 height 10
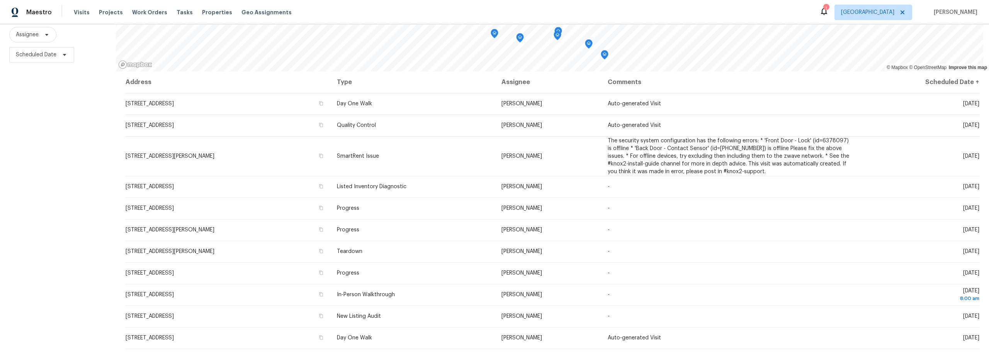
scroll to position [0, 0]
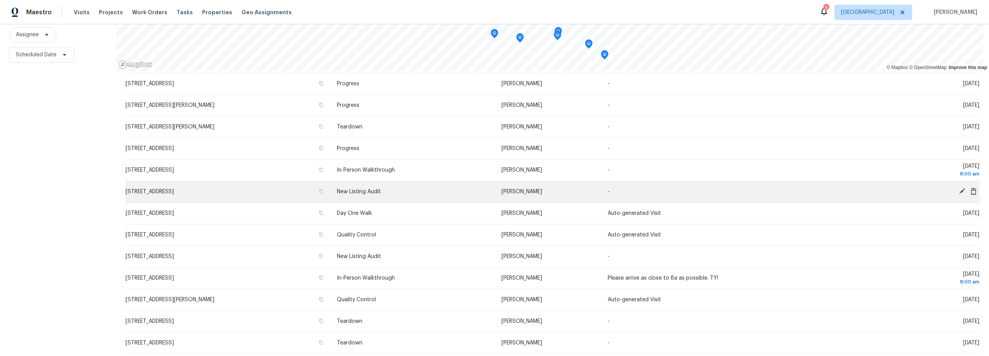
scroll to position [208, 0]
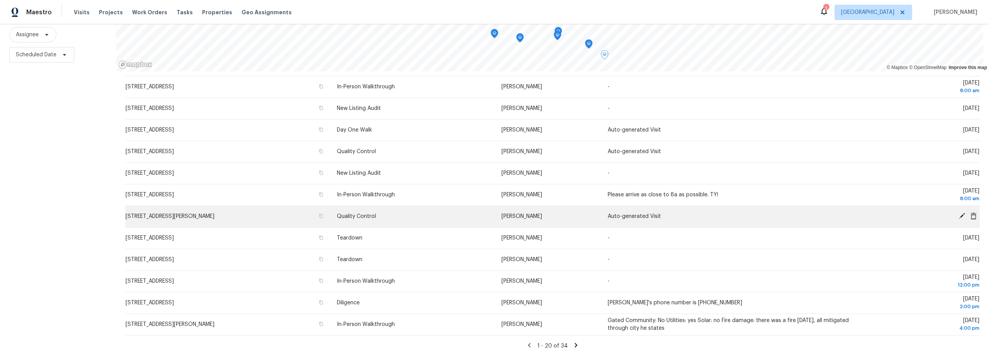
click at [958, 213] on icon at bounding box center [961, 216] width 7 height 7
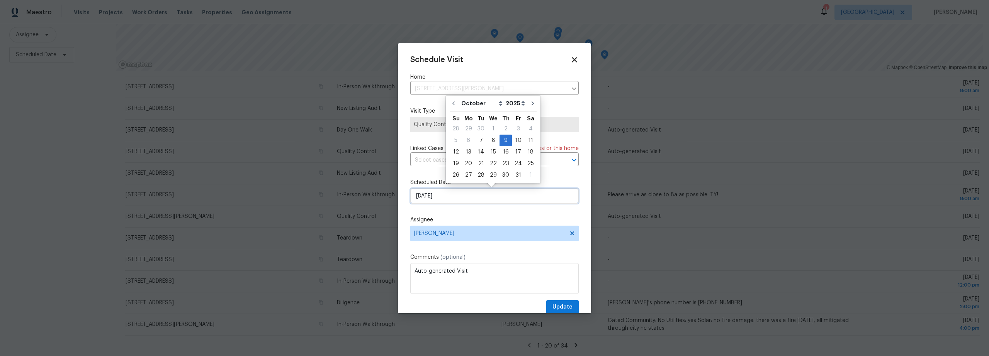
click at [456, 196] on input "[DATE]" at bounding box center [494, 195] width 168 height 15
click at [492, 143] on div "8" at bounding box center [493, 140] width 12 height 11
type input "[DATE]"
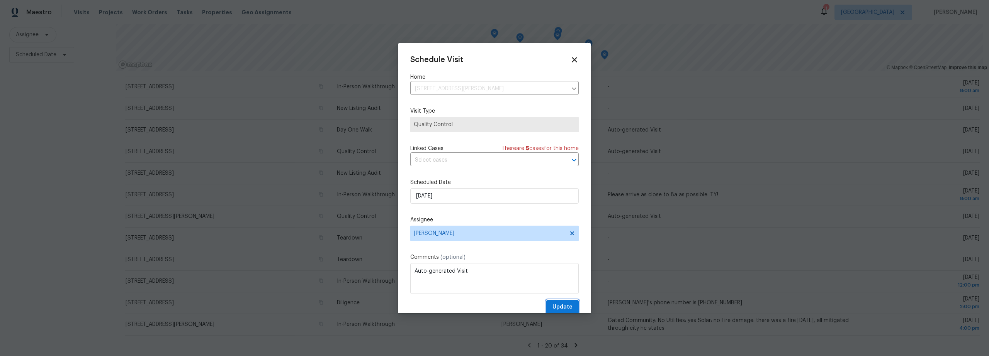
click at [560, 310] on span "Update" at bounding box center [562, 308] width 20 height 10
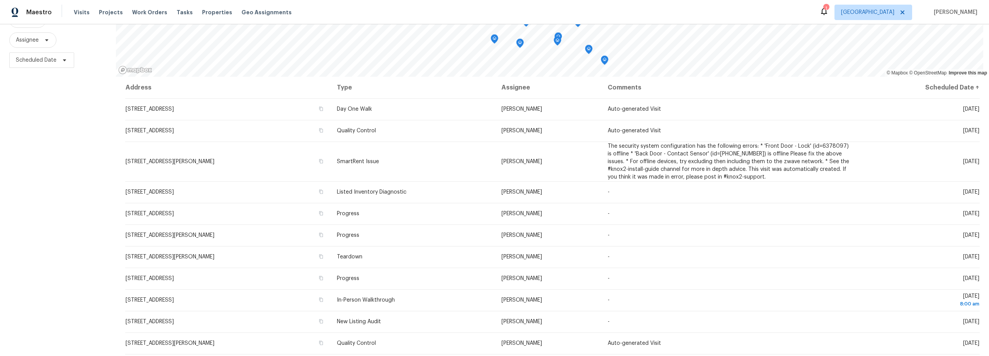
scroll to position [87, 0]
